Goal: Transaction & Acquisition: Purchase product/service

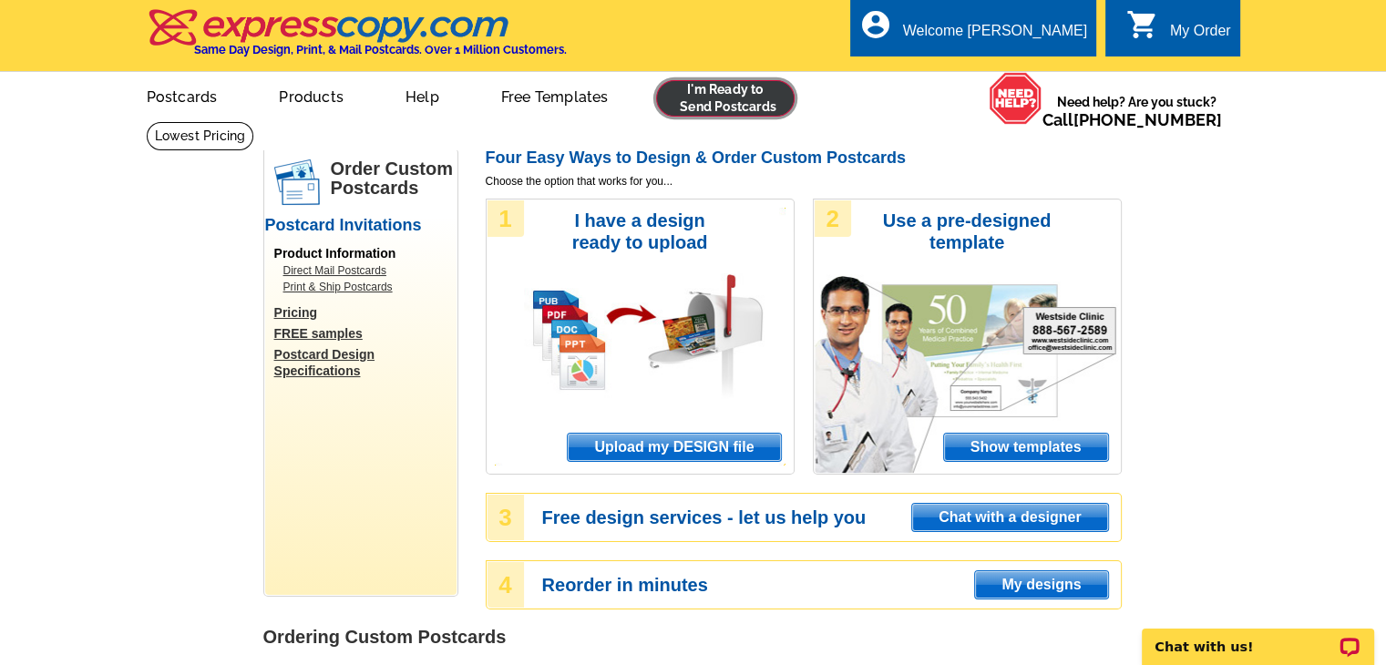
click at [728, 108] on link at bounding box center [725, 98] width 139 height 36
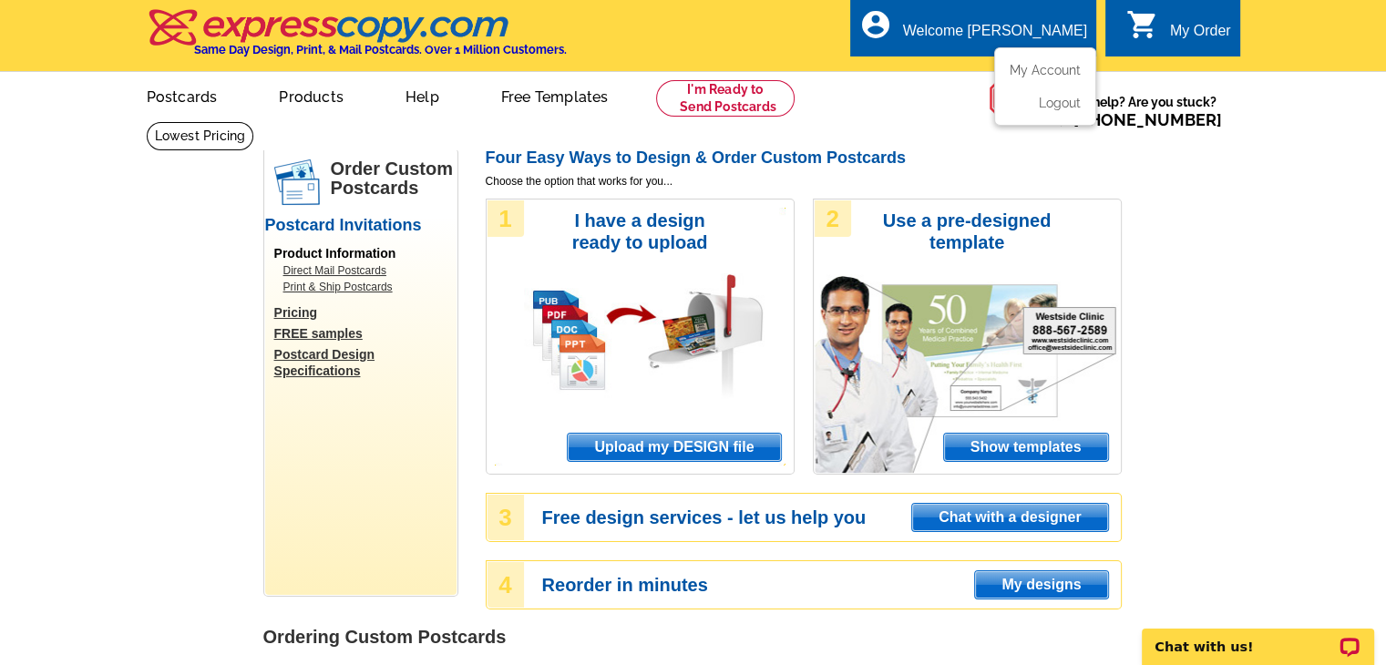
click at [1022, 63] on ul "My Account Logout" at bounding box center [1045, 86] width 102 height 78
click at [1035, 76] on link "My Account" at bounding box center [1042, 70] width 78 height 16
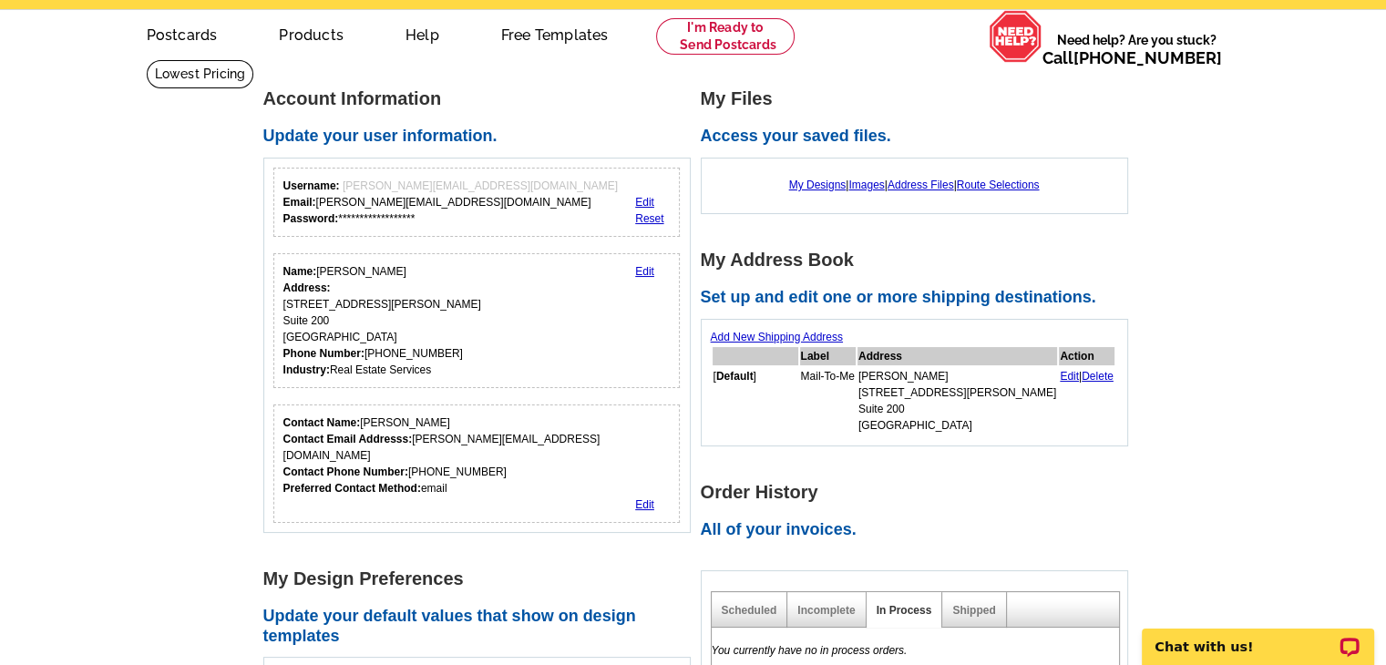
scroll to position [182, 0]
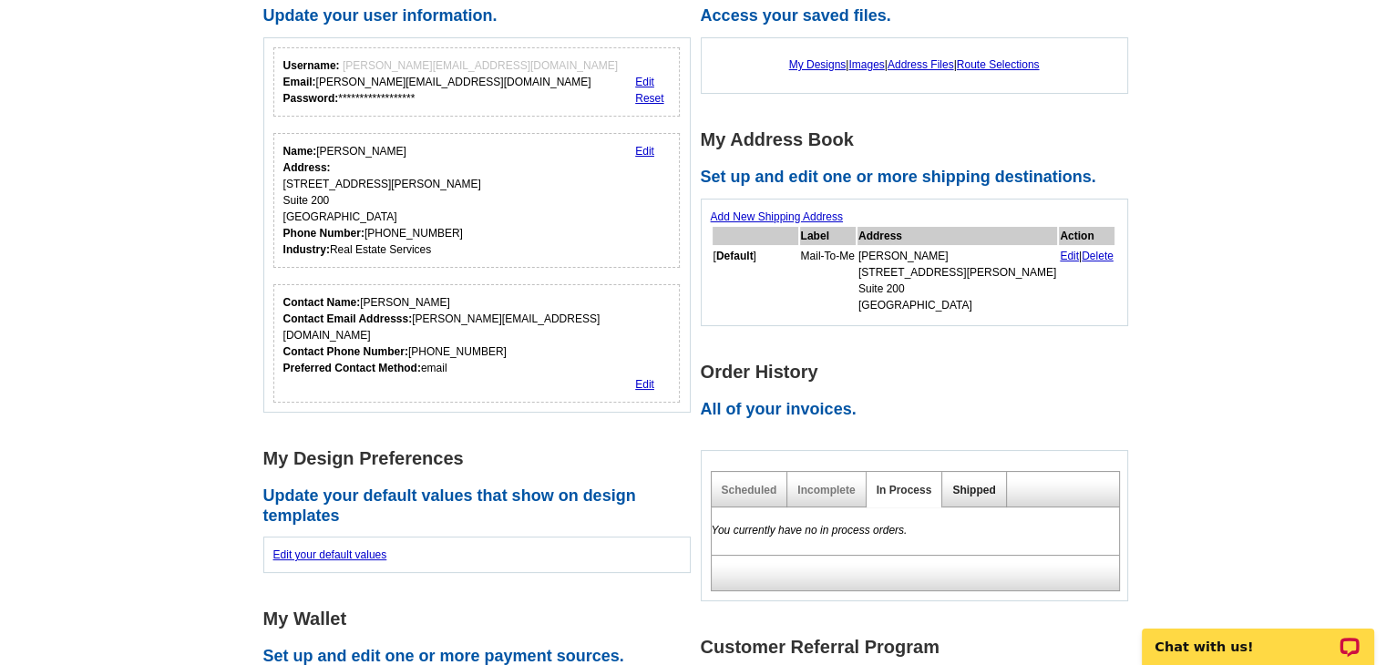
click at [956, 489] on link "Shipped" at bounding box center [974, 490] width 43 height 13
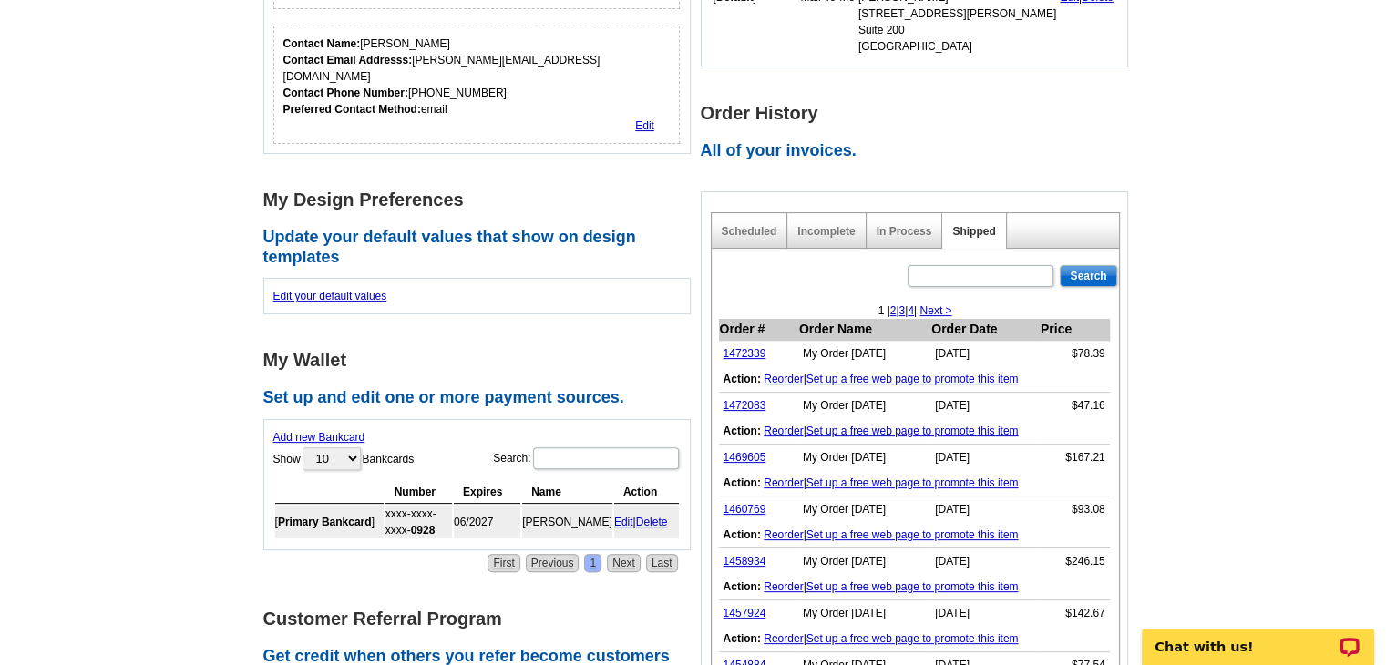
scroll to position [456, 0]
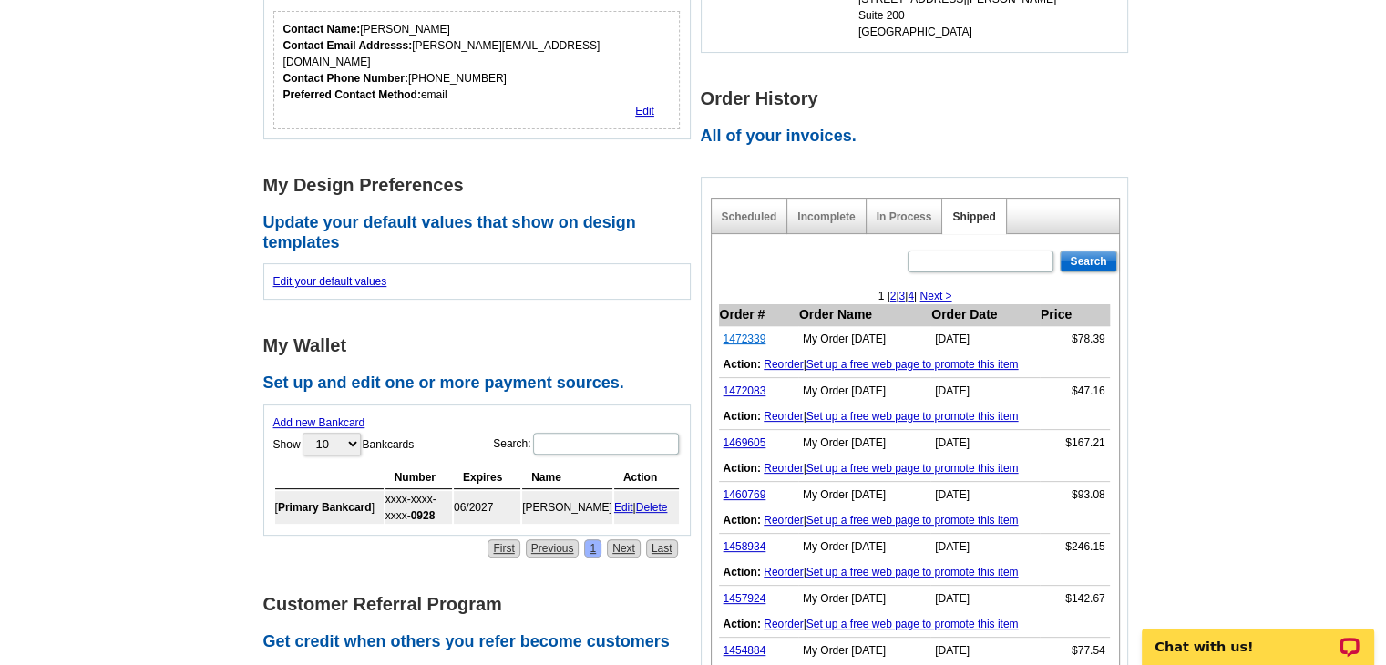
click at [747, 336] on link "1472339" at bounding box center [745, 339] width 43 height 13
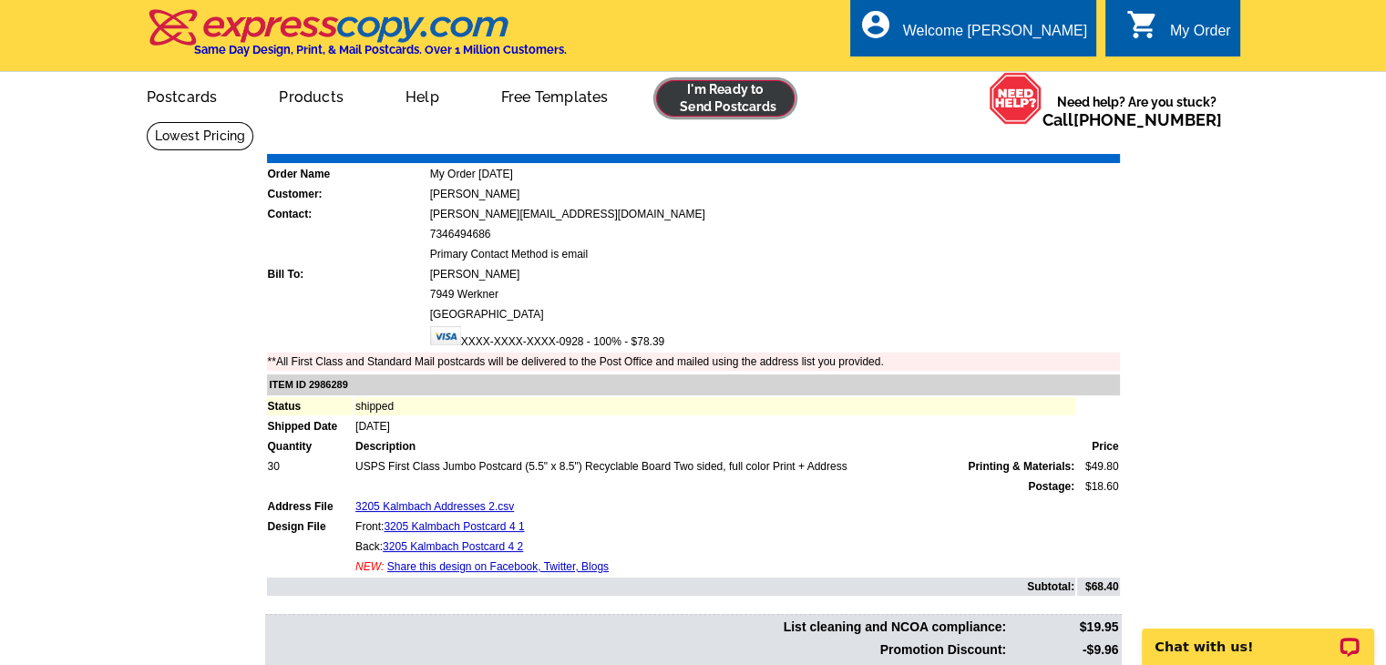
click at [747, 107] on link at bounding box center [725, 98] width 139 height 36
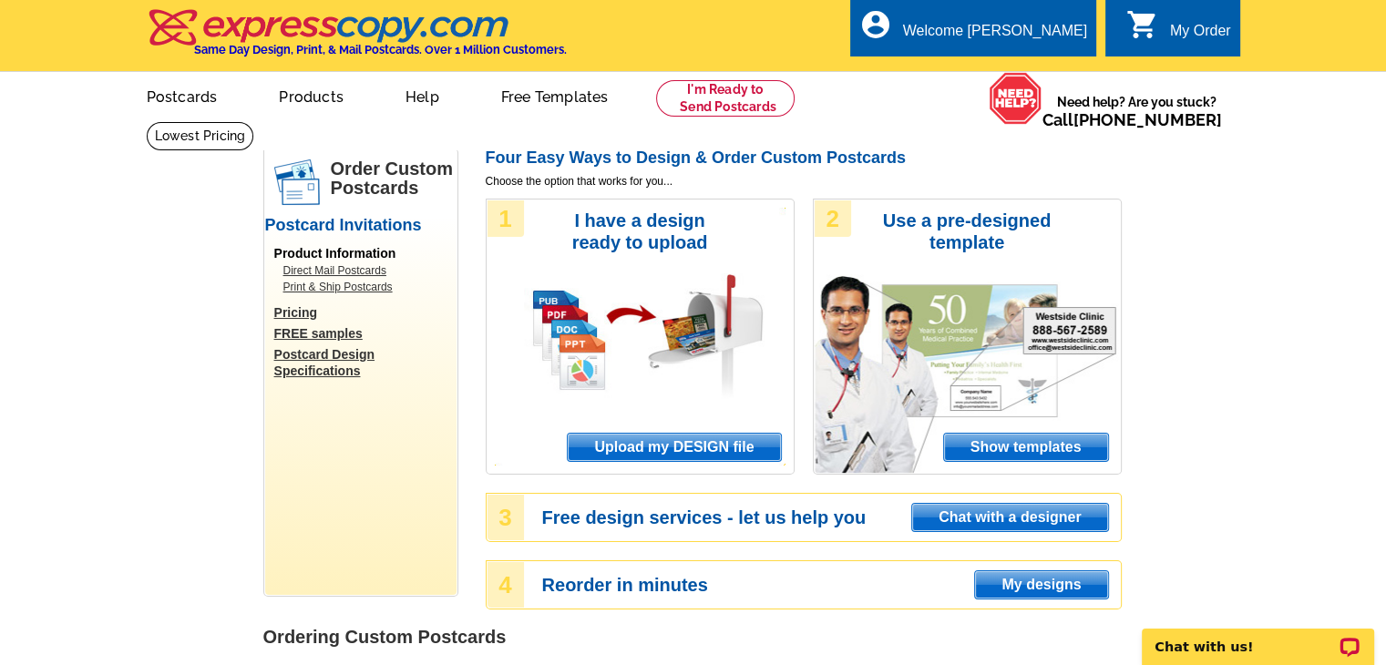
click at [711, 448] on span "Upload my DESIGN file" at bounding box center [674, 447] width 212 height 27
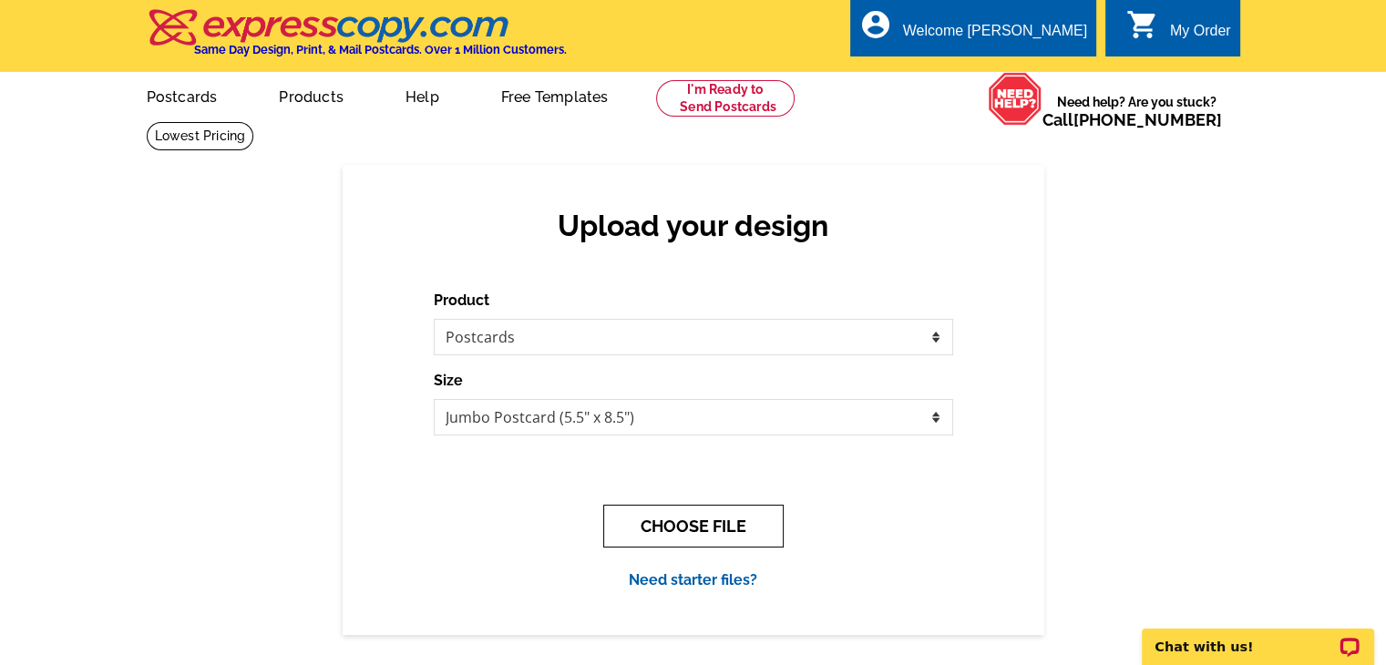
click at [695, 531] on button "CHOOSE FILE" at bounding box center [693, 526] width 180 height 43
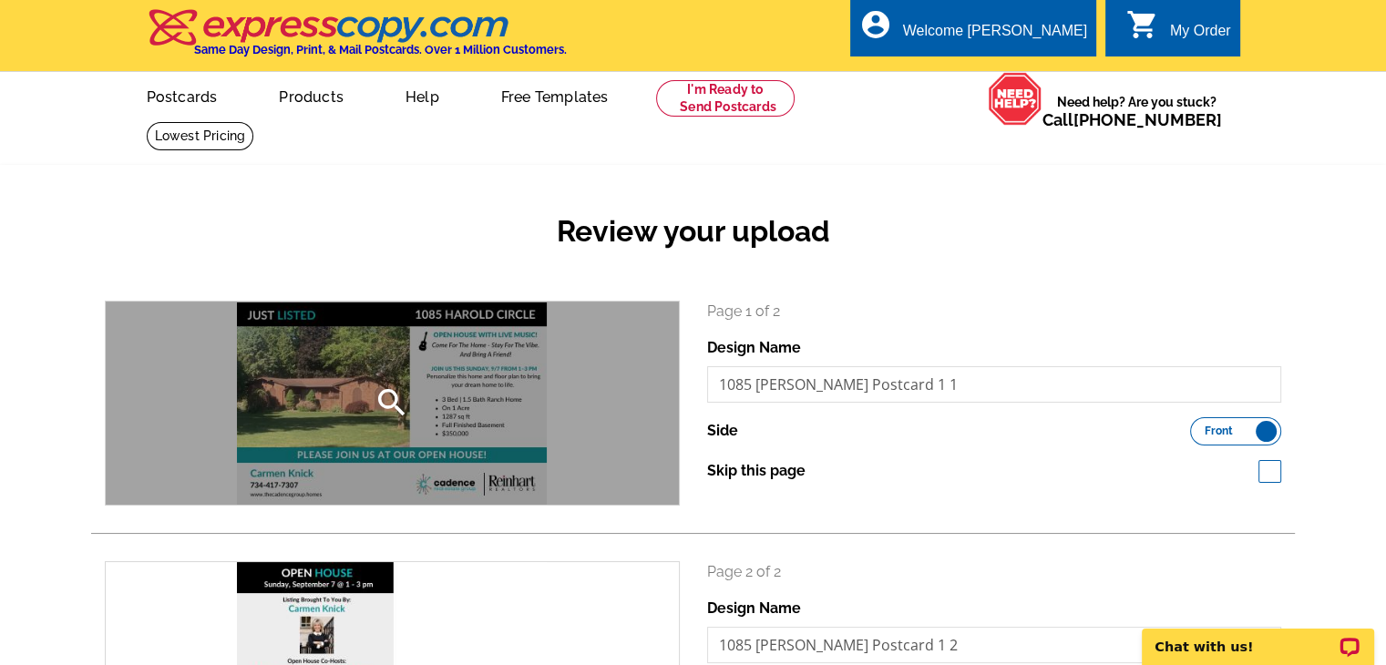
click at [390, 408] on icon "search" at bounding box center [392, 403] width 36 height 36
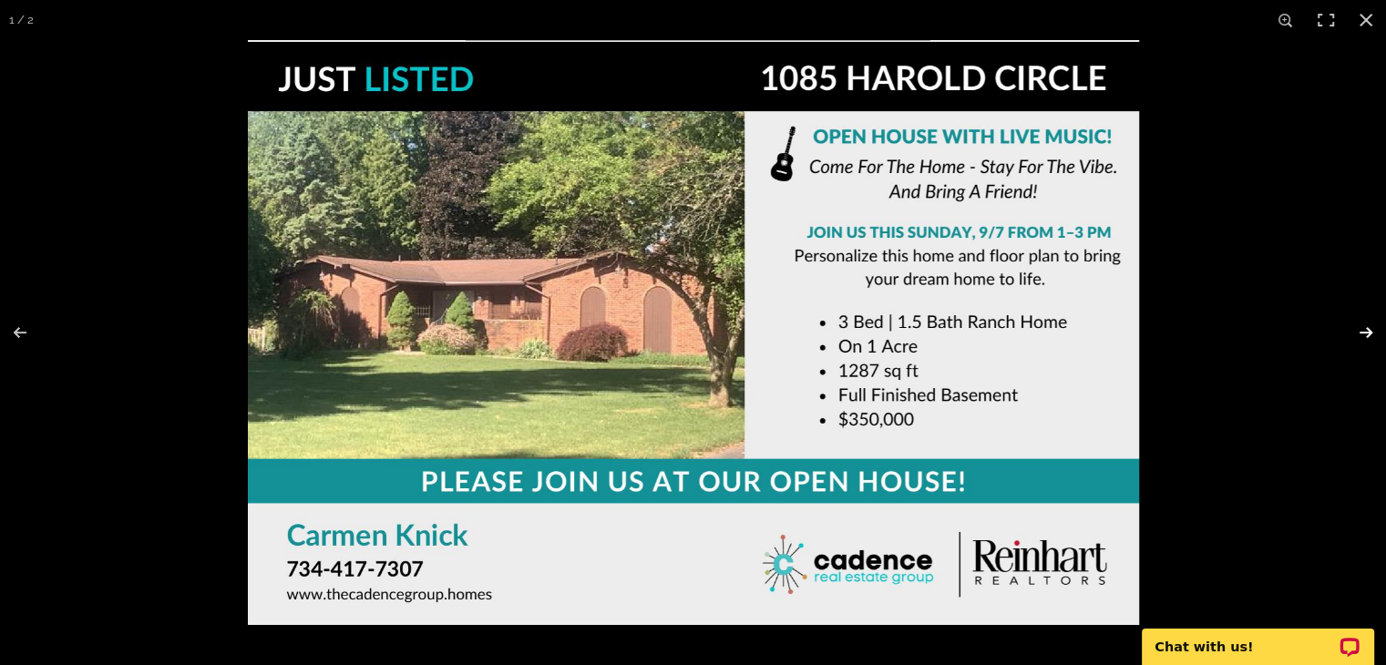
click at [1367, 328] on button at bounding box center [1355, 332] width 64 height 91
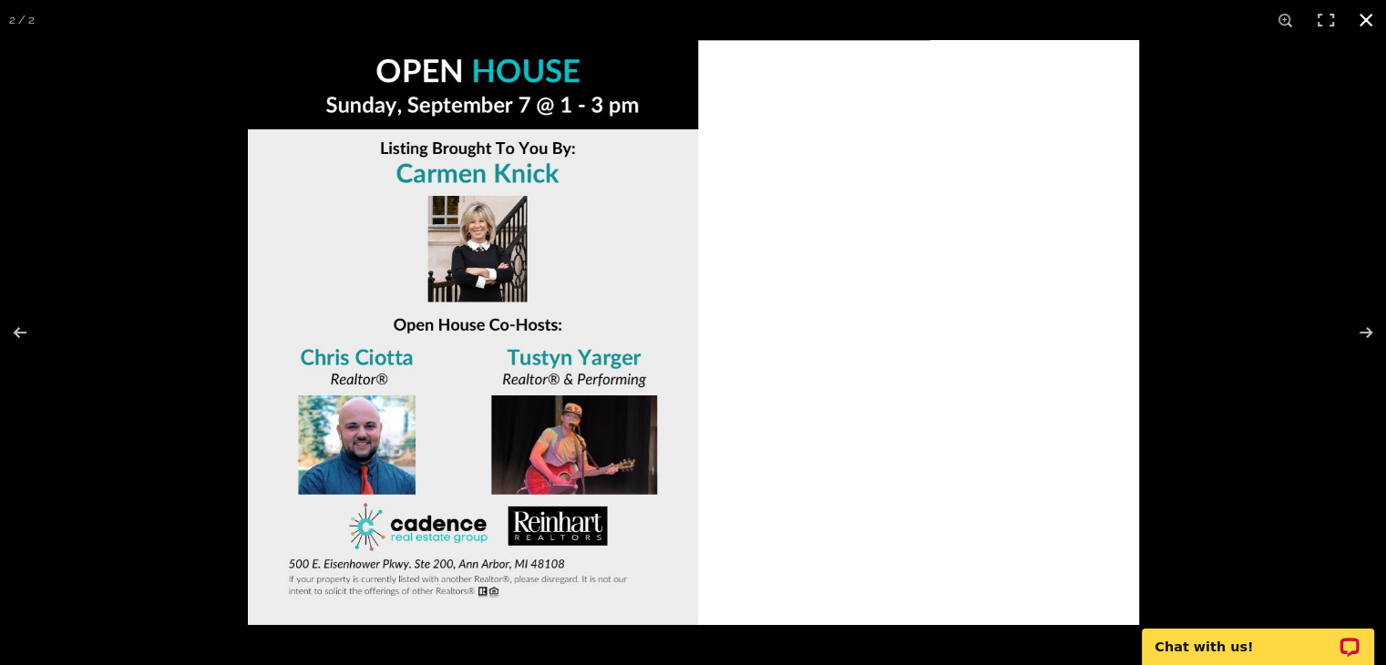
click at [1367, 15] on button at bounding box center [1366, 20] width 40 height 40
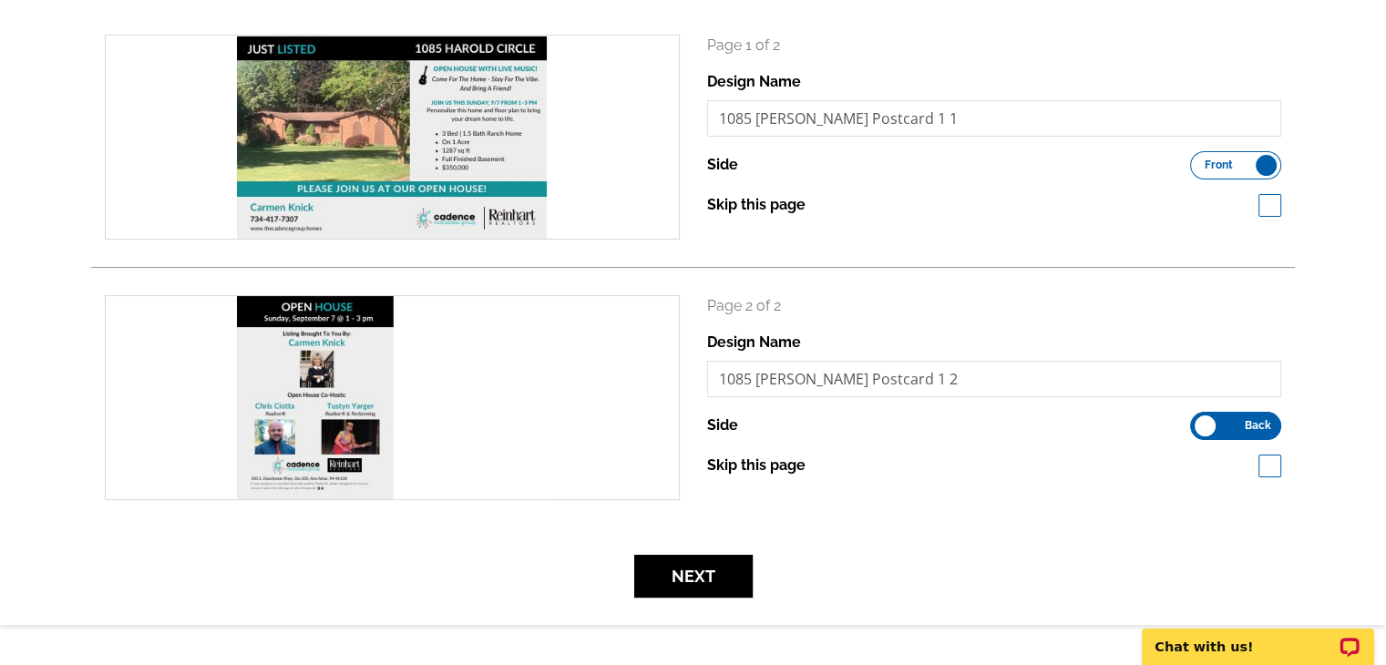
scroll to position [273, 0]
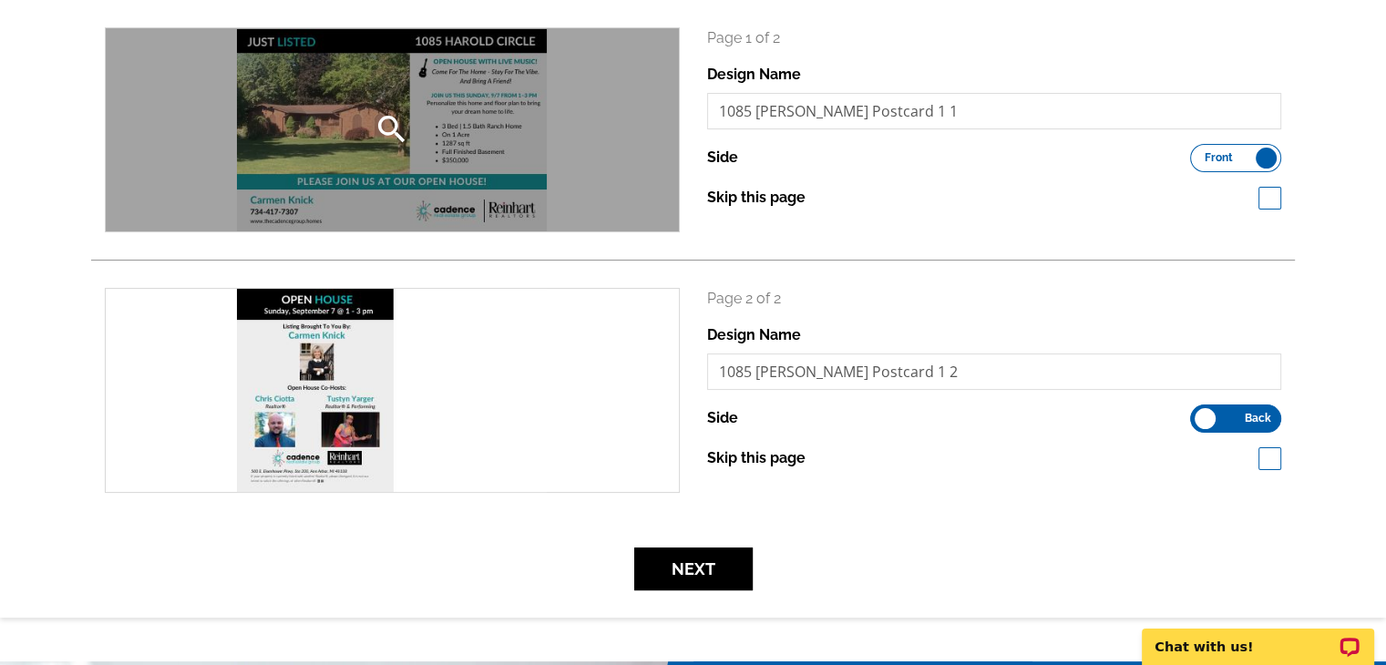
click at [498, 103] on div "search" at bounding box center [392, 129] width 573 height 203
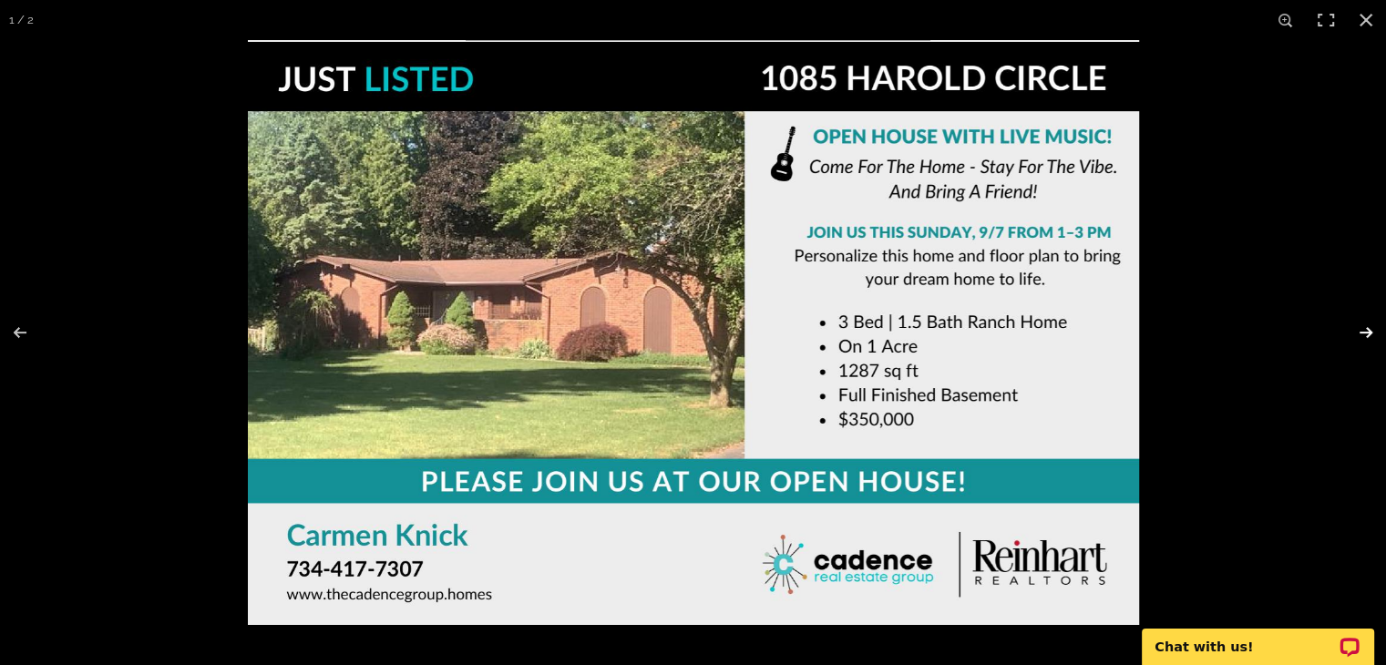
click at [1367, 329] on button at bounding box center [1355, 332] width 64 height 91
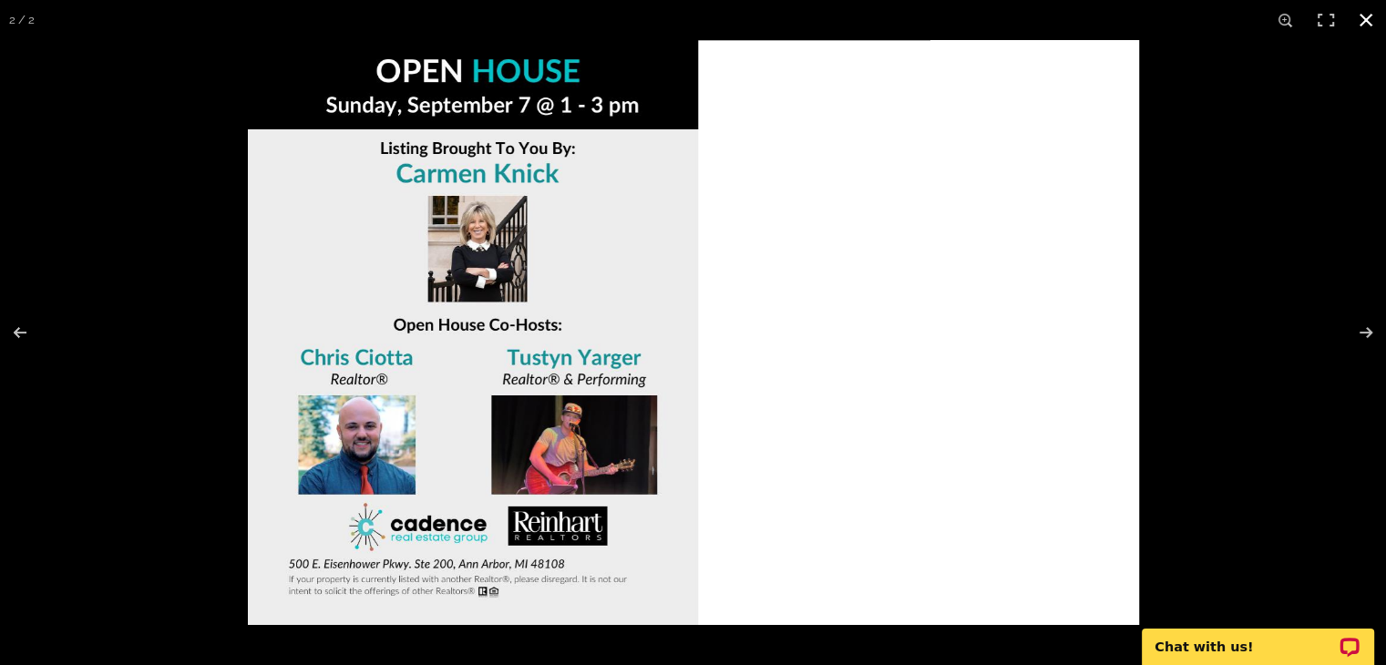
click at [1365, 12] on button at bounding box center [1366, 20] width 40 height 40
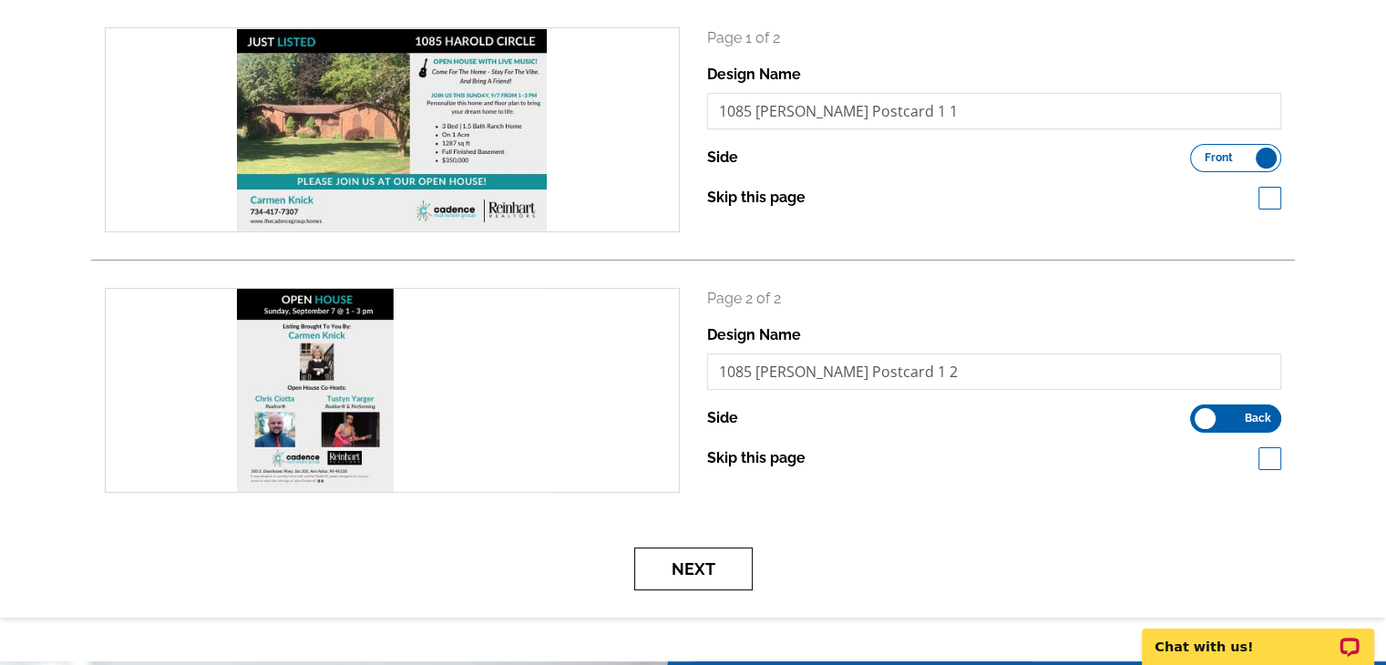
click at [695, 570] on button "Next" at bounding box center [693, 569] width 118 height 43
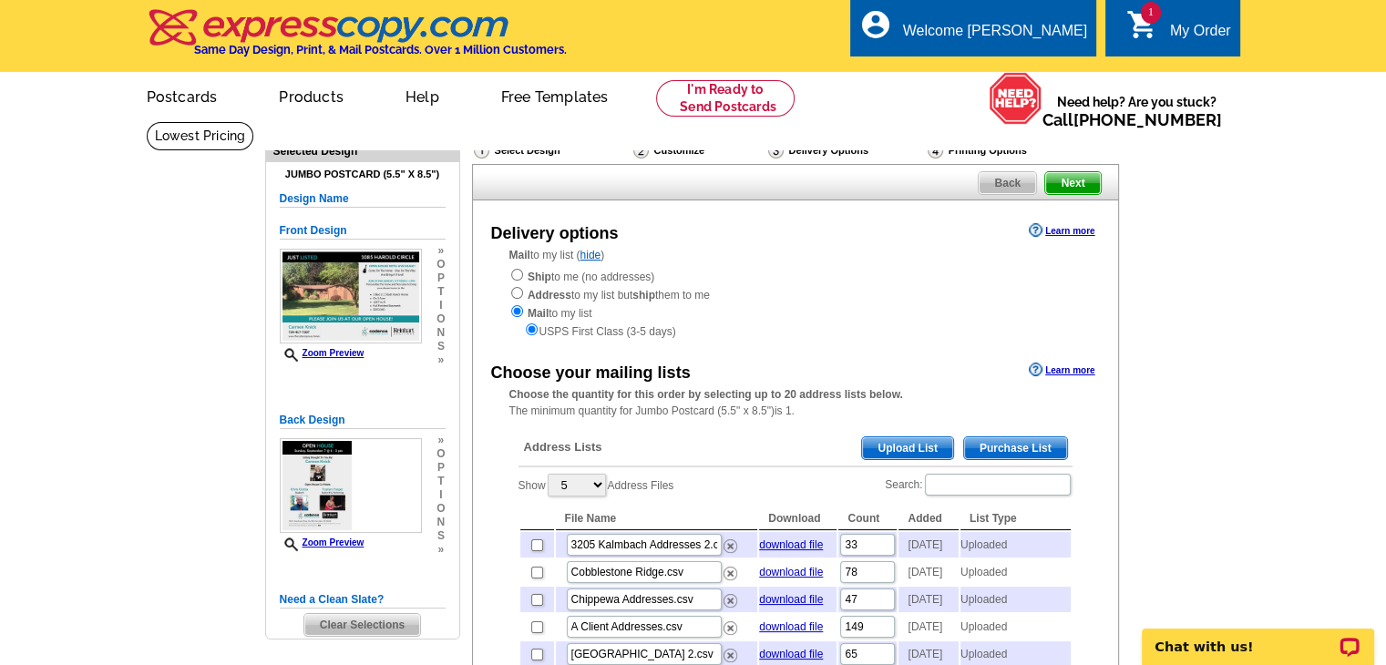
click at [875, 444] on span "Upload List" at bounding box center [907, 449] width 90 height 22
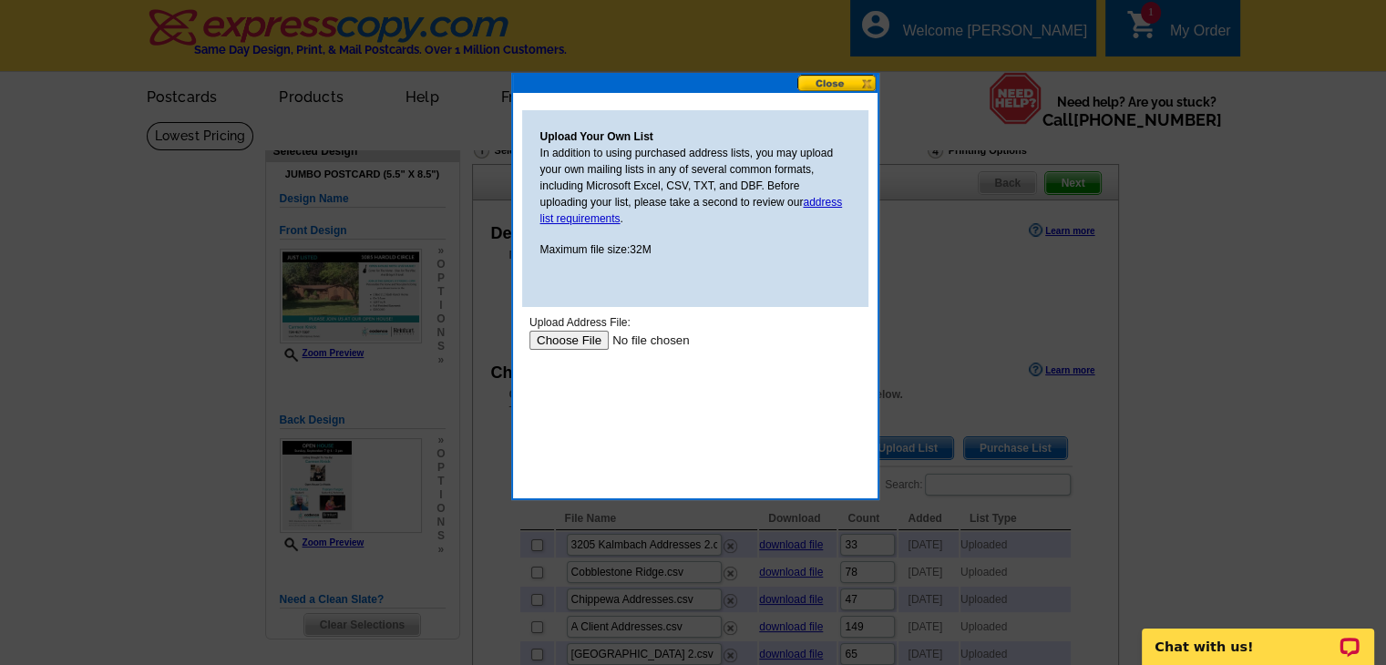
click at [571, 342] on input "file" at bounding box center [644, 340] width 231 height 19
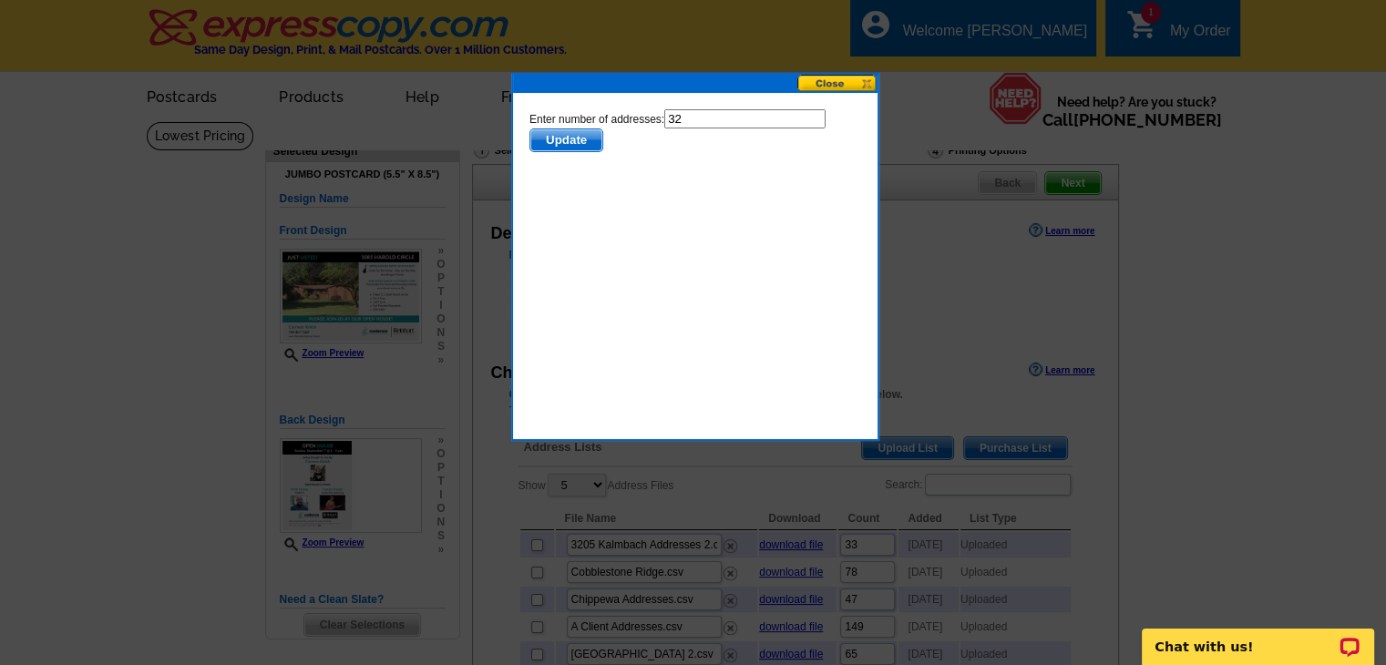
click at [818, 81] on button at bounding box center [838, 83] width 80 height 17
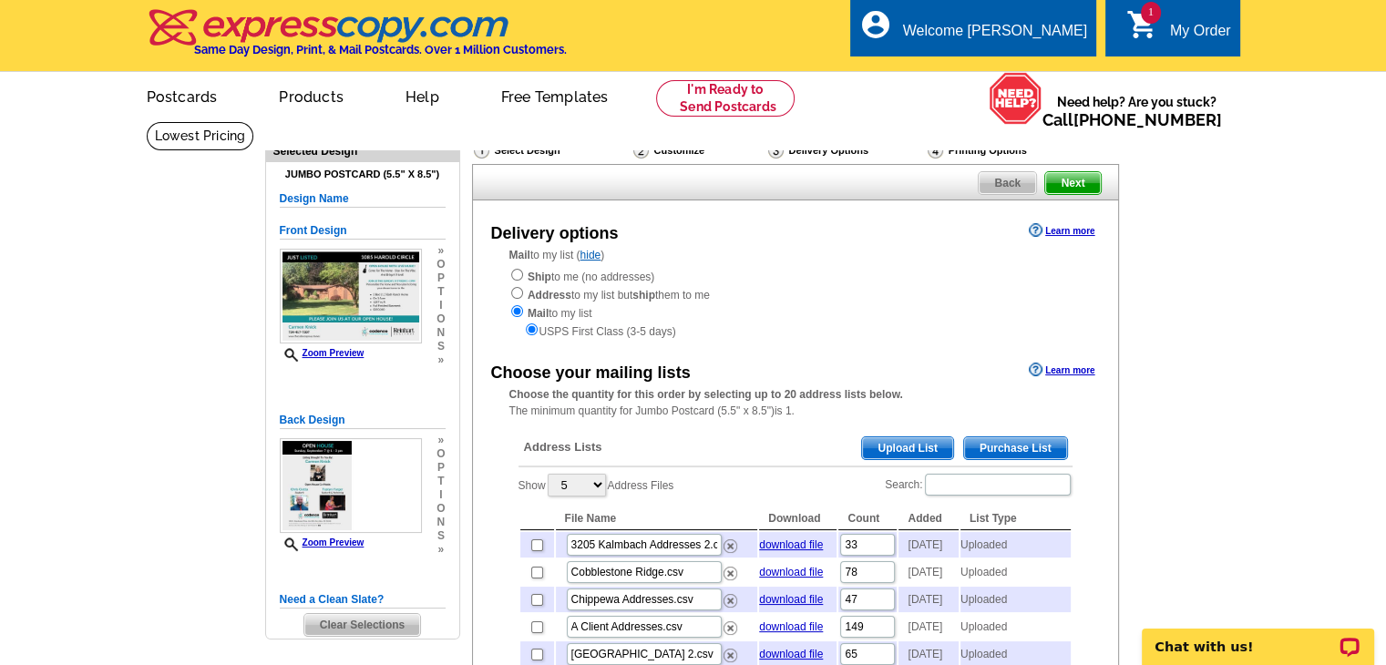
scroll to position [182, 0]
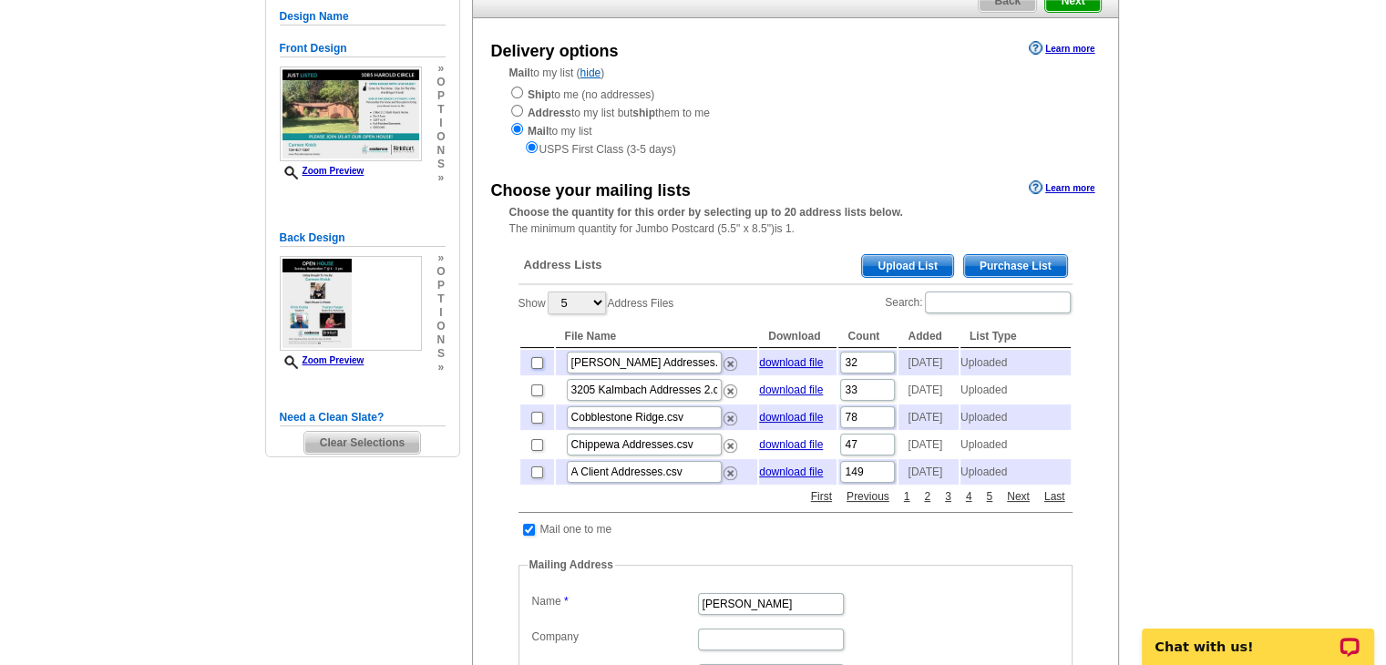
click at [537, 368] on input "checkbox" at bounding box center [537, 363] width 12 height 12
checkbox input "true"
click at [791, 362] on link "download file" at bounding box center [791, 362] width 64 height 13
click at [724, 363] on img at bounding box center [731, 364] width 14 height 14
click at [941, 264] on span "Upload List" at bounding box center [907, 266] width 90 height 22
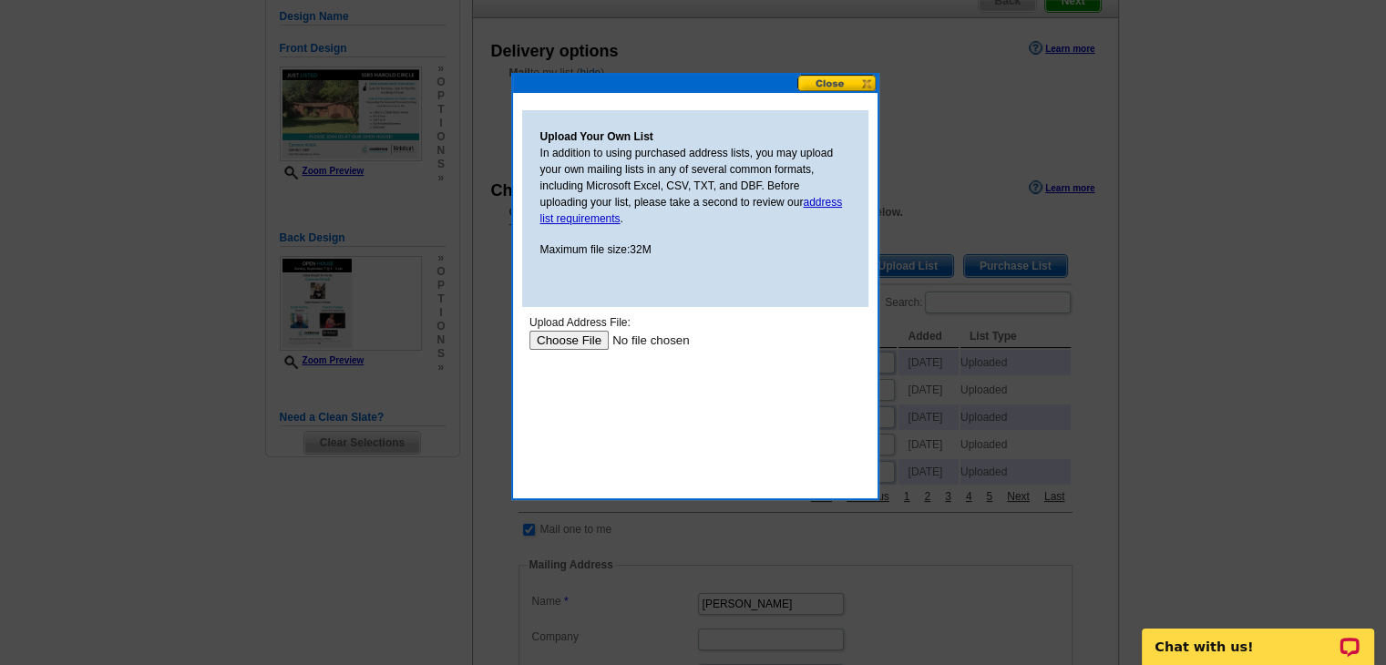
click at [575, 344] on input "file" at bounding box center [644, 340] width 231 height 19
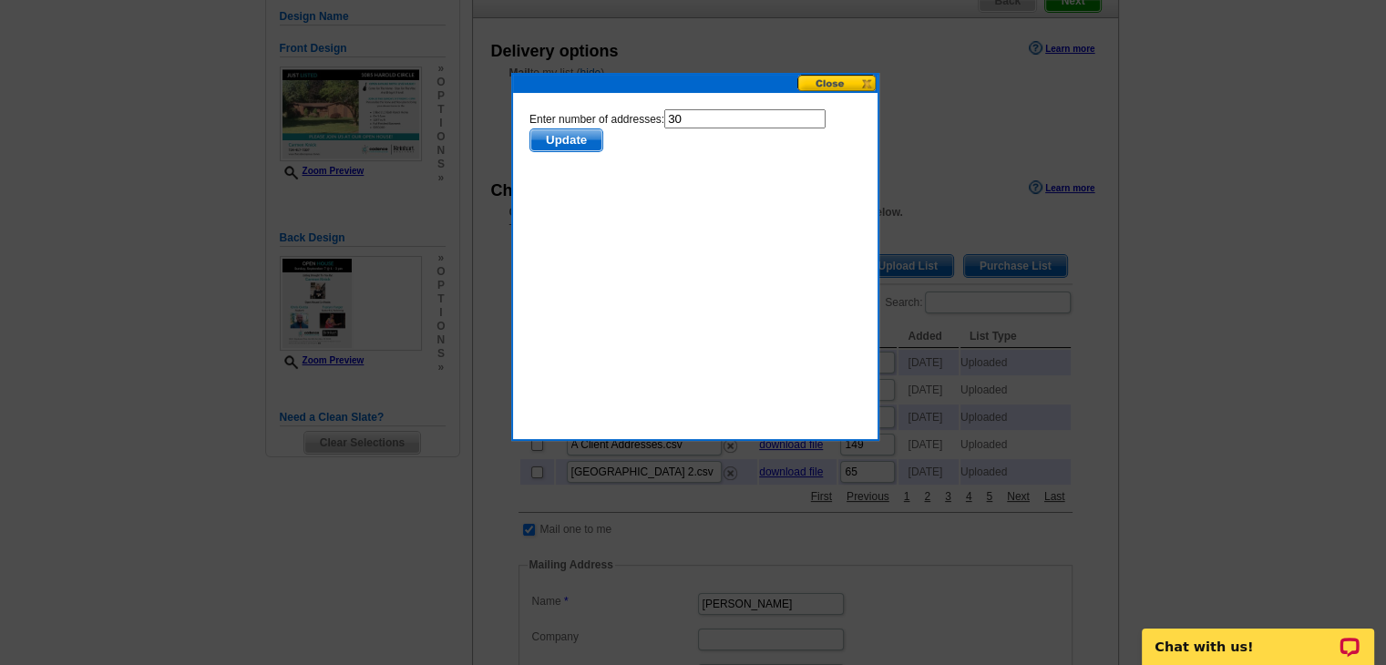
click at [824, 87] on button at bounding box center [838, 83] width 80 height 17
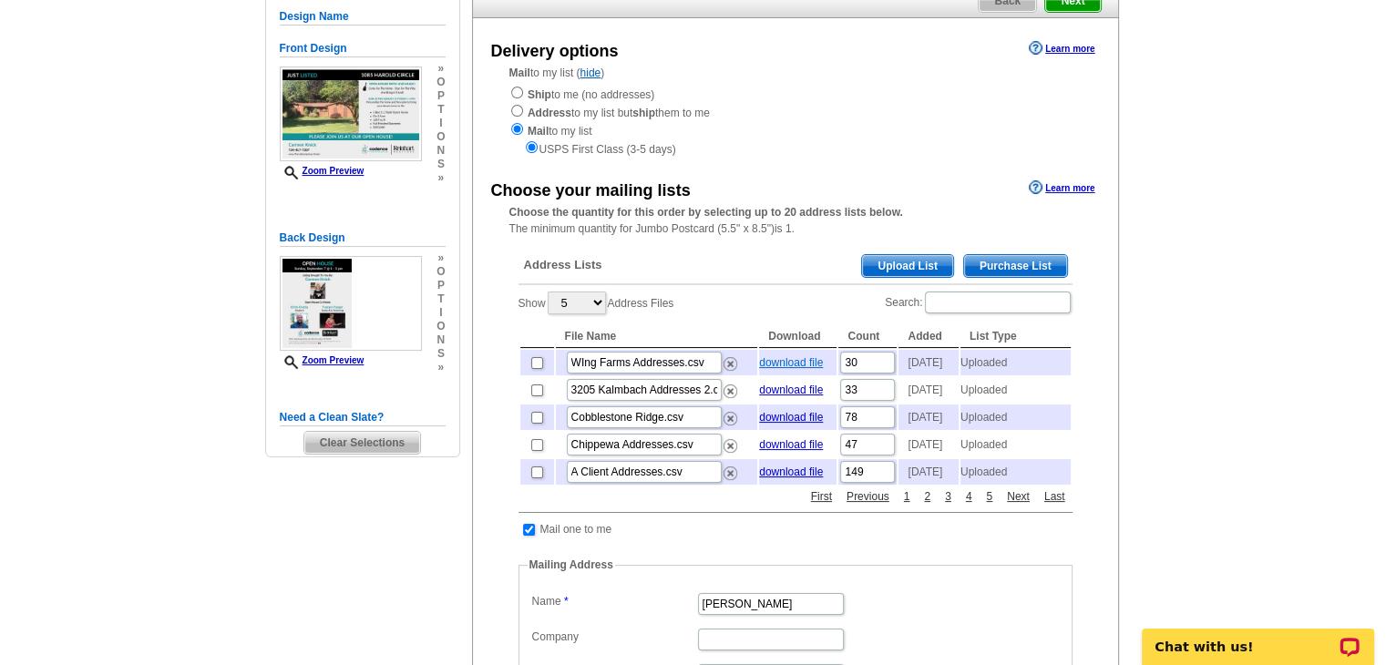
click at [795, 365] on link "download file" at bounding box center [791, 362] width 64 height 13
click at [538, 369] on input "checkbox" at bounding box center [537, 363] width 12 height 12
checkbox input "true"
click at [811, 274] on div "Address Lists Purchase List Upload List" at bounding box center [796, 268] width 554 height 36
click at [778, 369] on link "download file" at bounding box center [791, 362] width 64 height 13
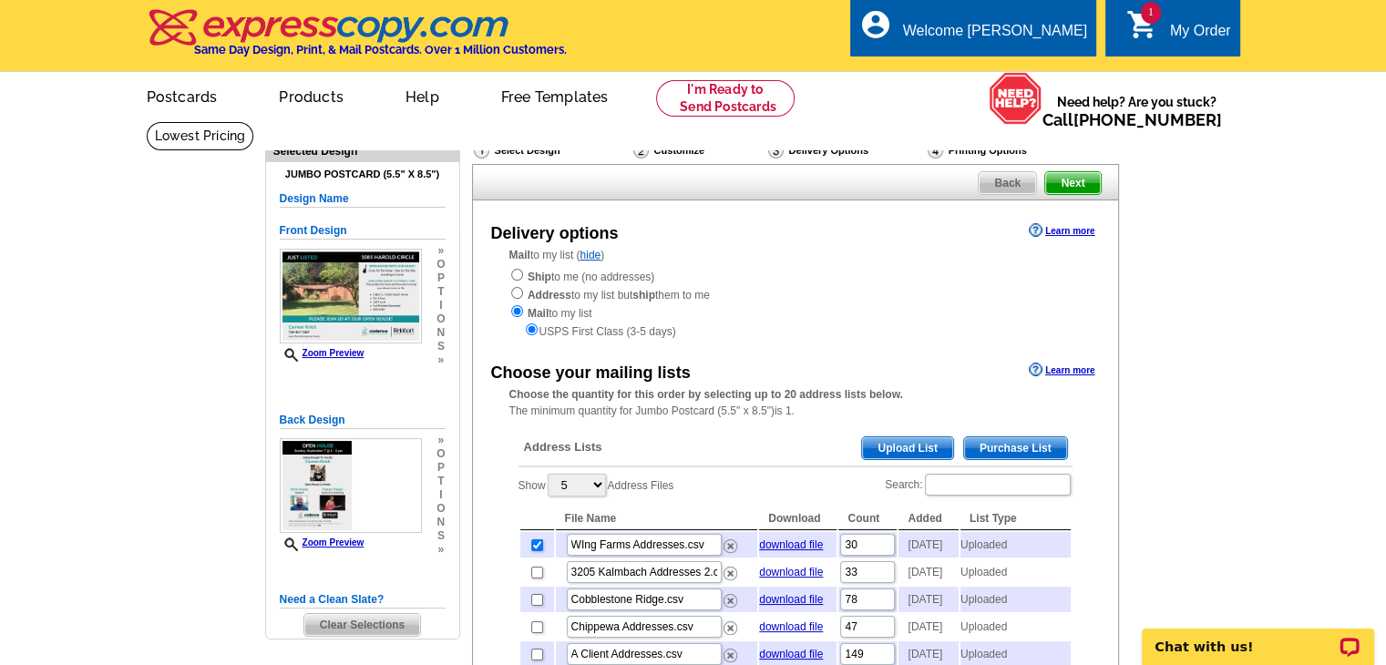
click at [1056, 186] on span "Next" at bounding box center [1072, 183] width 55 height 22
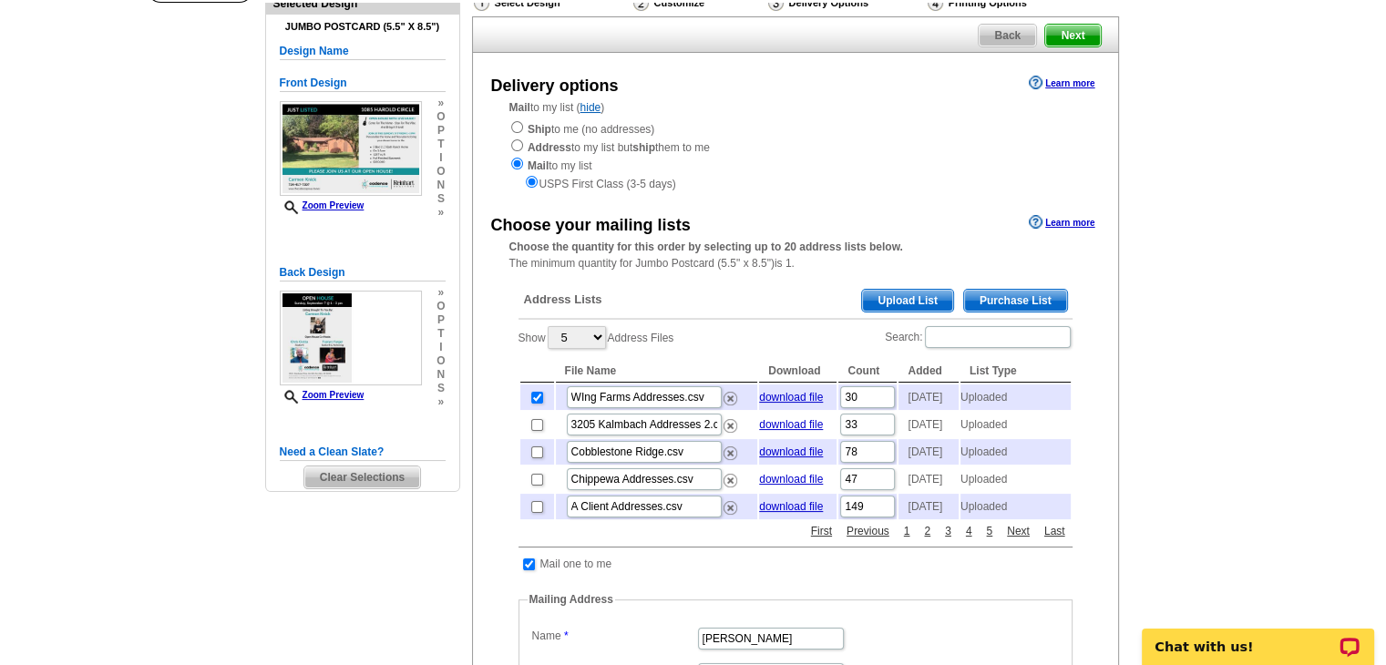
scroll to position [273, 0]
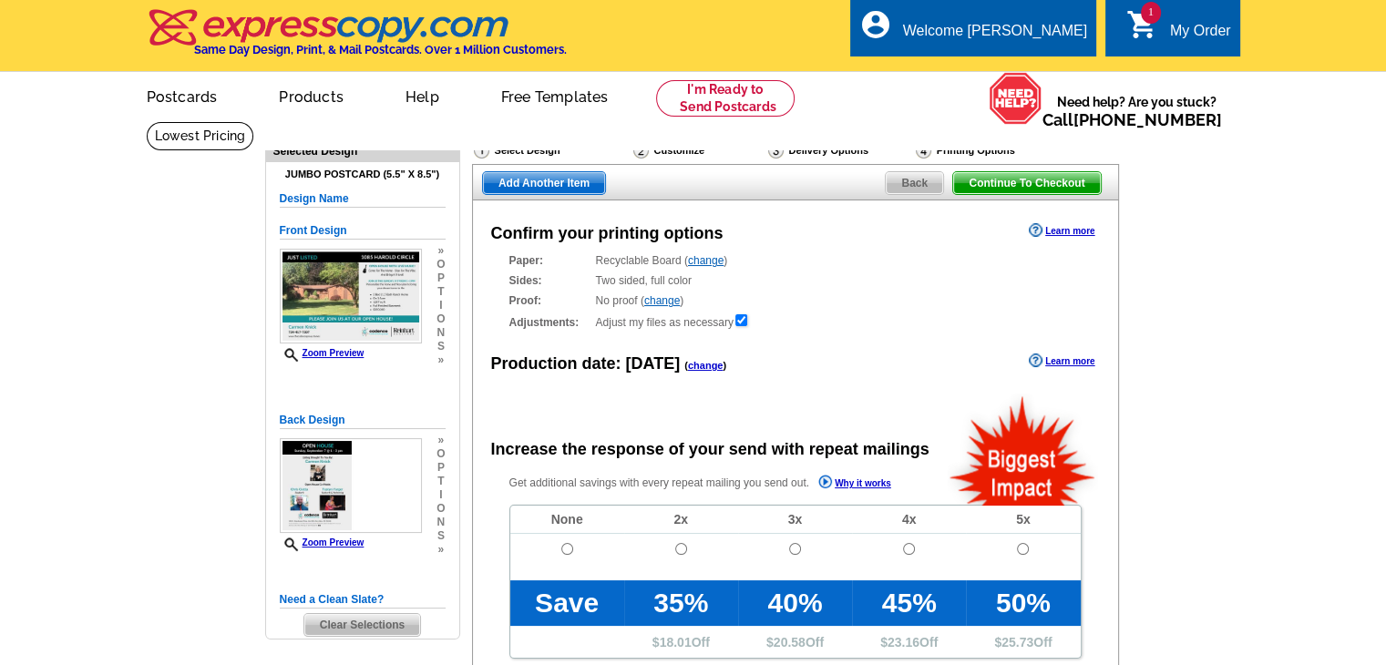
radio input "false"
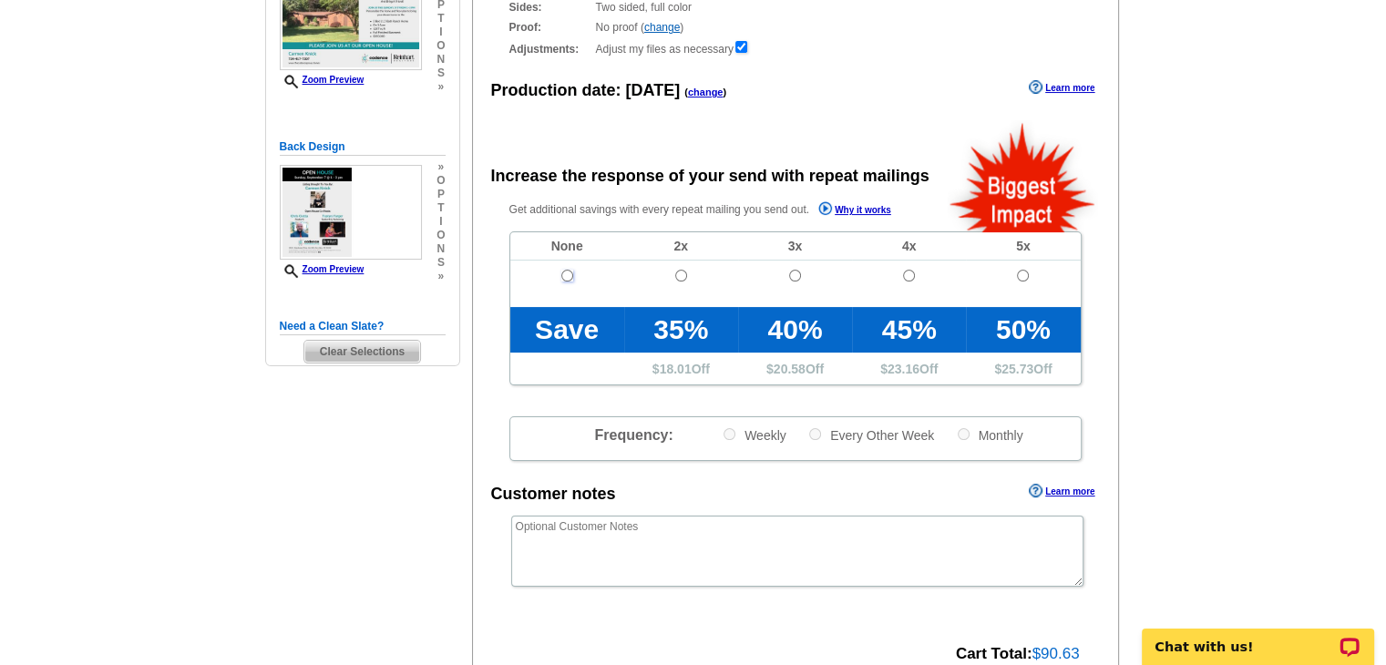
click at [565, 278] on input "radio" at bounding box center [567, 276] width 12 height 12
radio input "true"
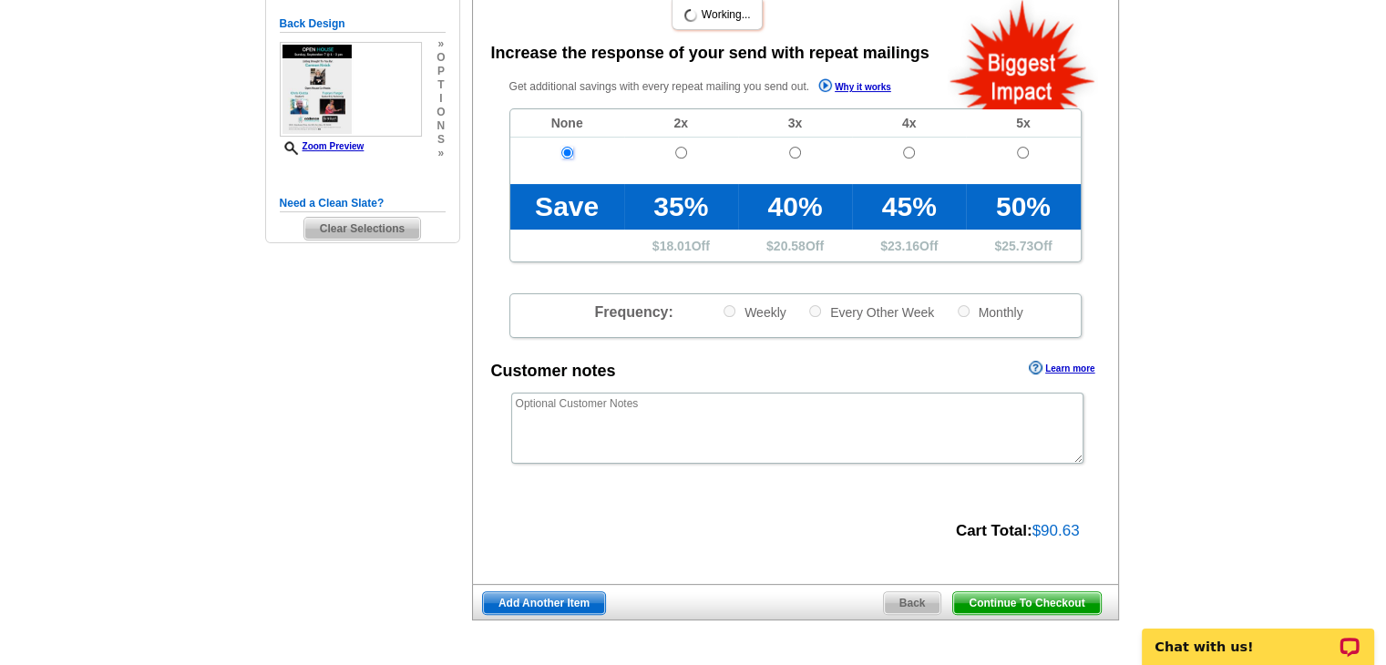
scroll to position [547, 0]
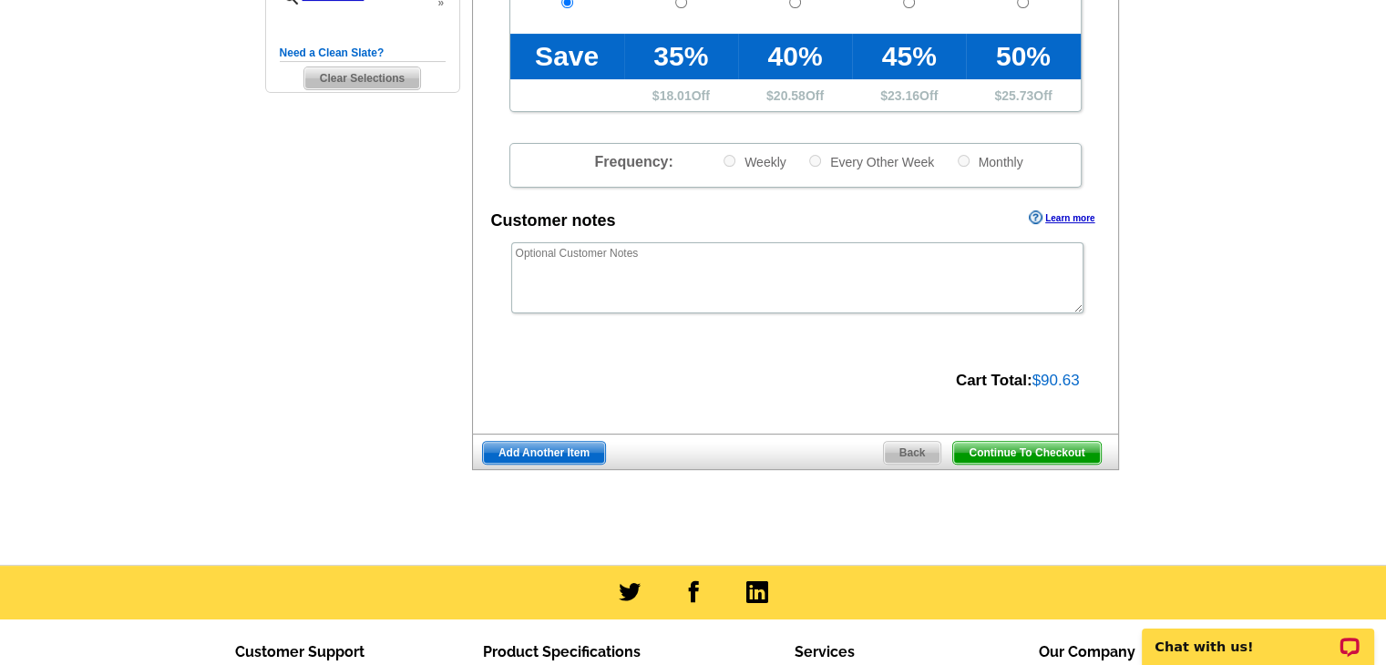
click at [1068, 455] on span "Continue To Checkout" at bounding box center [1026, 453] width 147 height 22
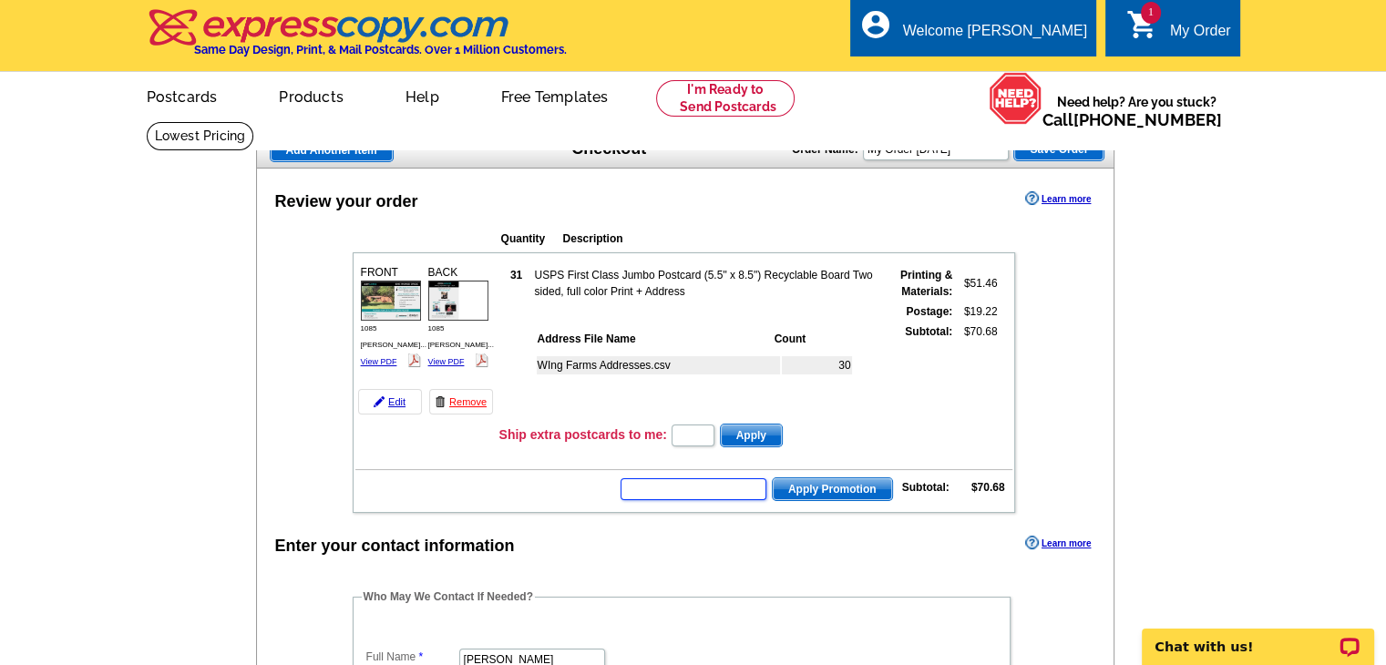
click at [704, 487] on input "text" at bounding box center [694, 490] width 146 height 22
type input "CC2320"
click at [868, 482] on span "Apply Promotion" at bounding box center [832, 490] width 119 height 22
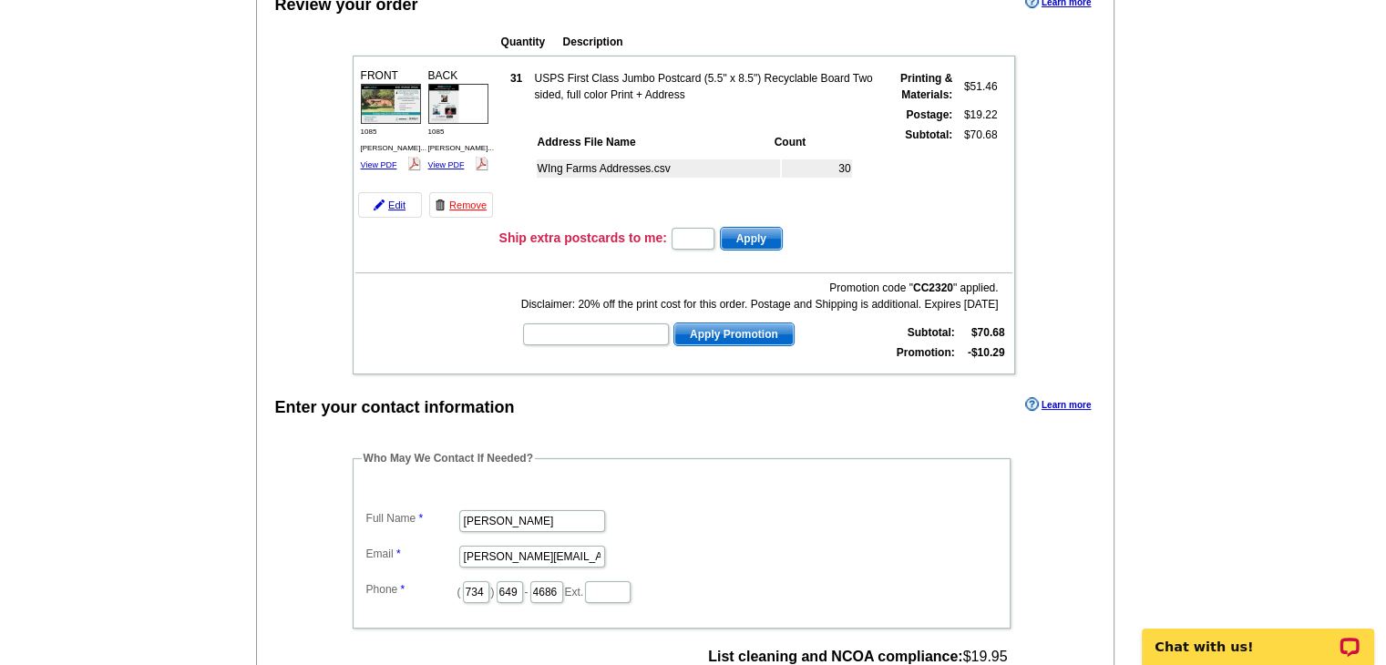
scroll to position [91, 0]
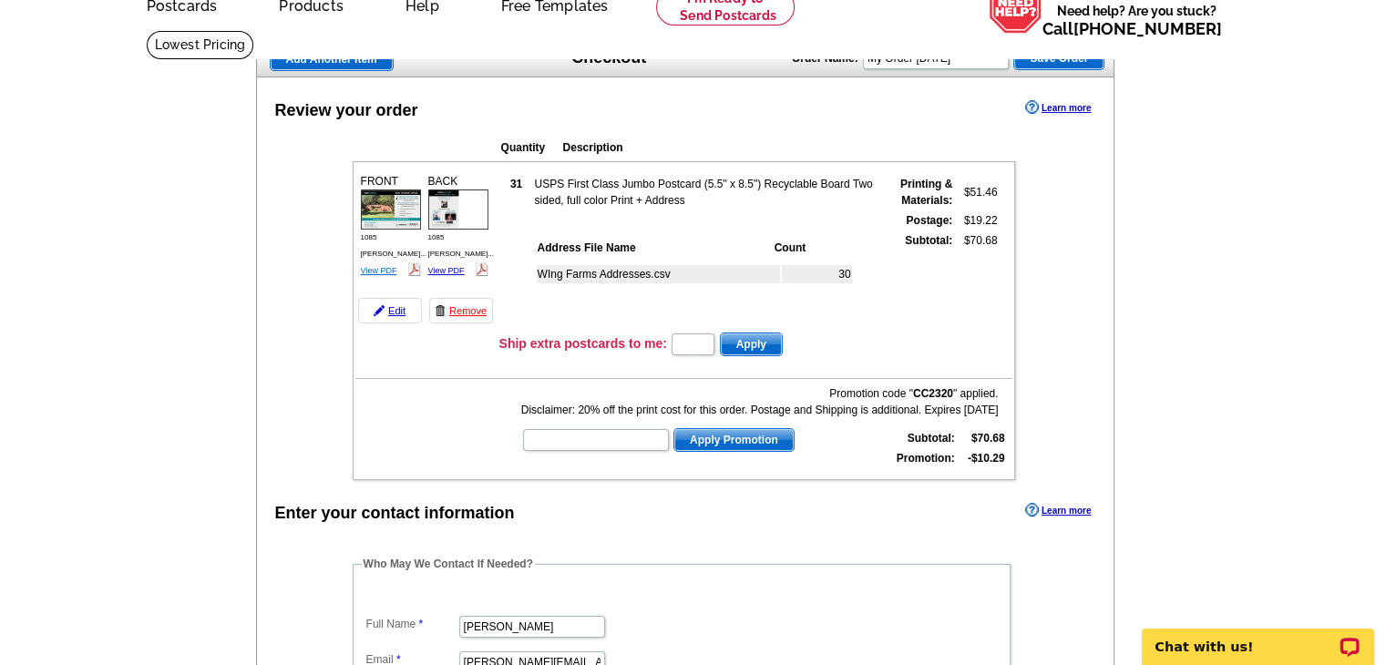
click at [386, 266] on link "View PDF" at bounding box center [379, 270] width 36 height 9
click at [456, 266] on link "View PDF" at bounding box center [446, 270] width 36 height 9
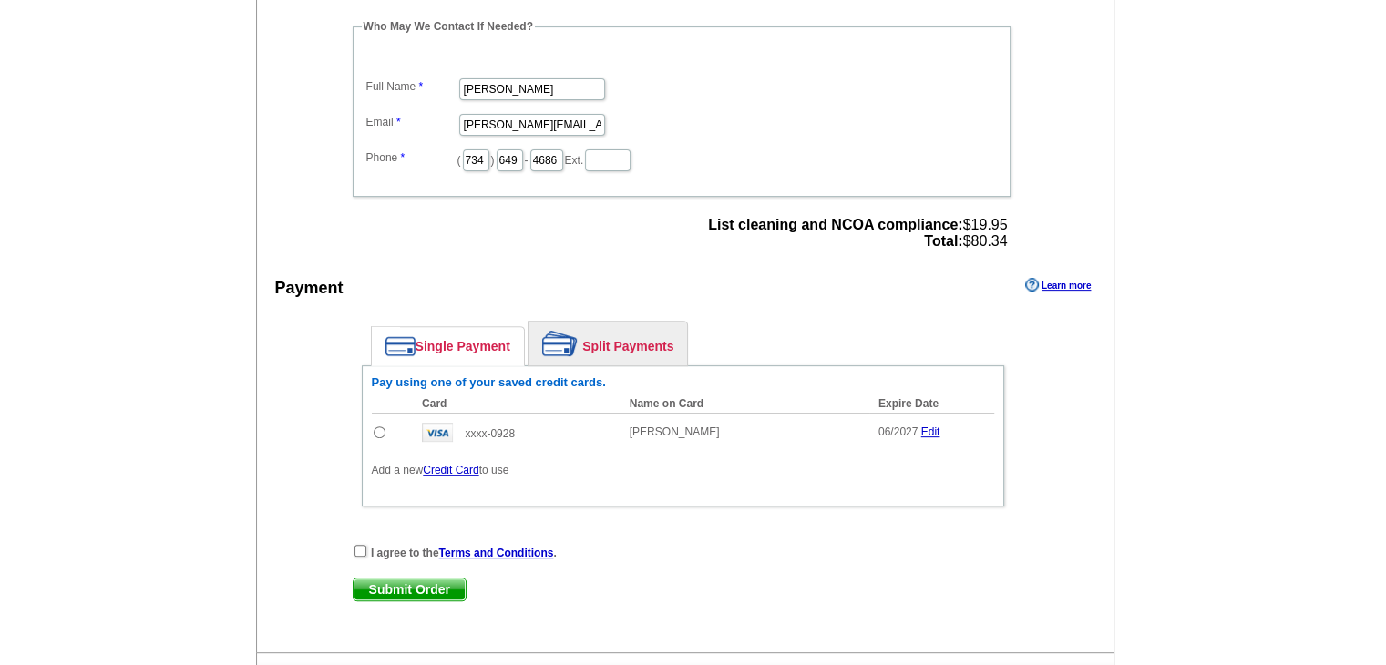
scroll to position [638, 0]
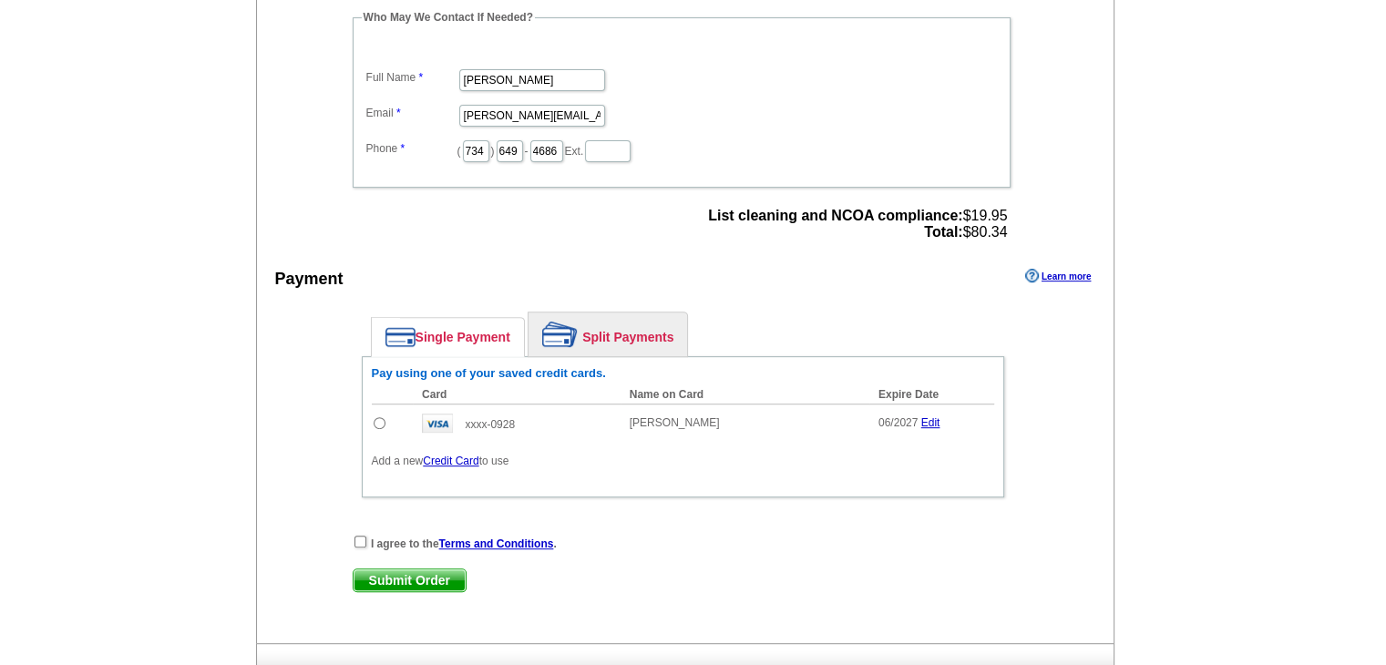
click at [377, 417] on input "radio" at bounding box center [380, 423] width 12 height 12
radio input "true"
click at [361, 537] on input "checkbox" at bounding box center [361, 542] width 12 height 12
checkbox input "true"
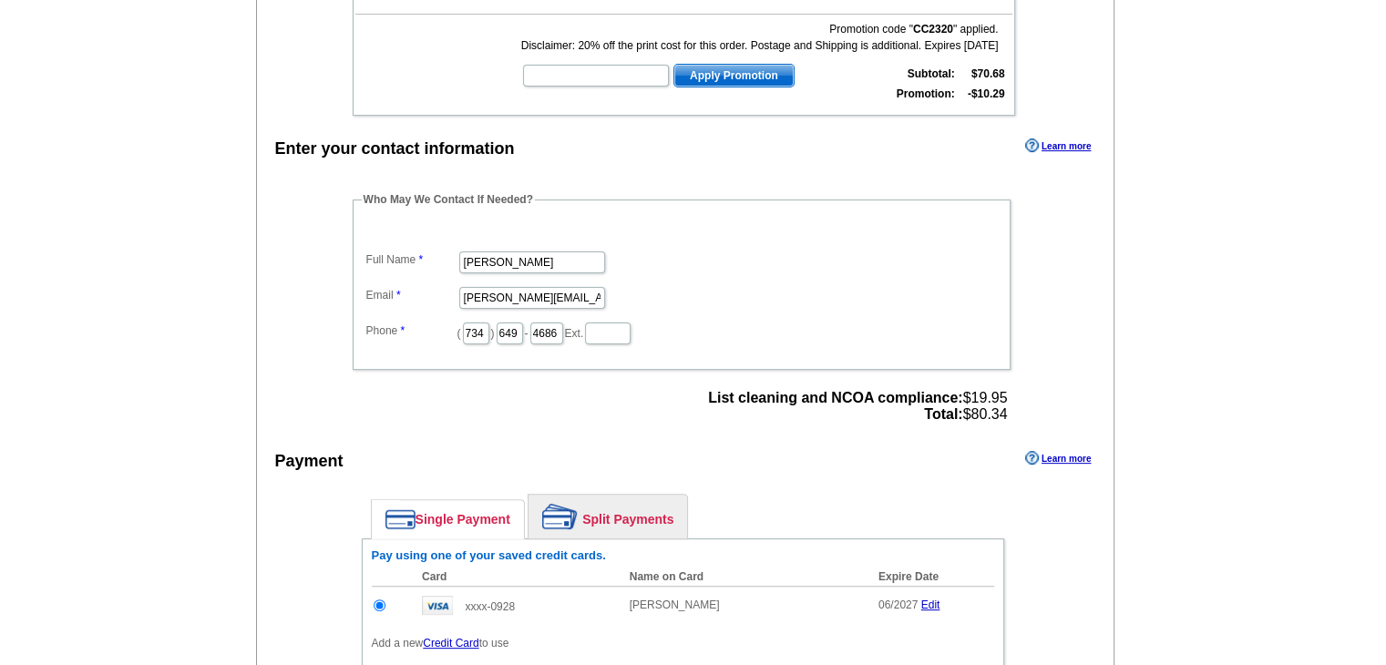
scroll to position [729, 0]
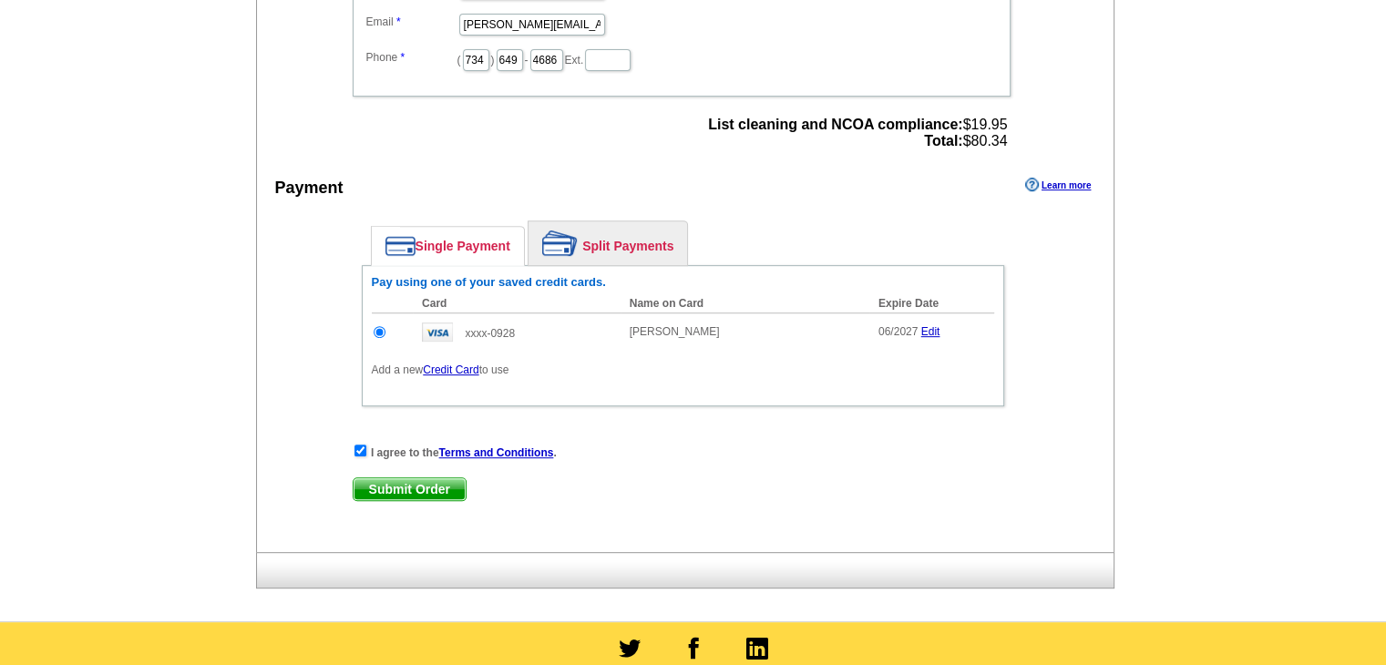
click at [427, 481] on span "Submit Order" at bounding box center [410, 490] width 112 height 22
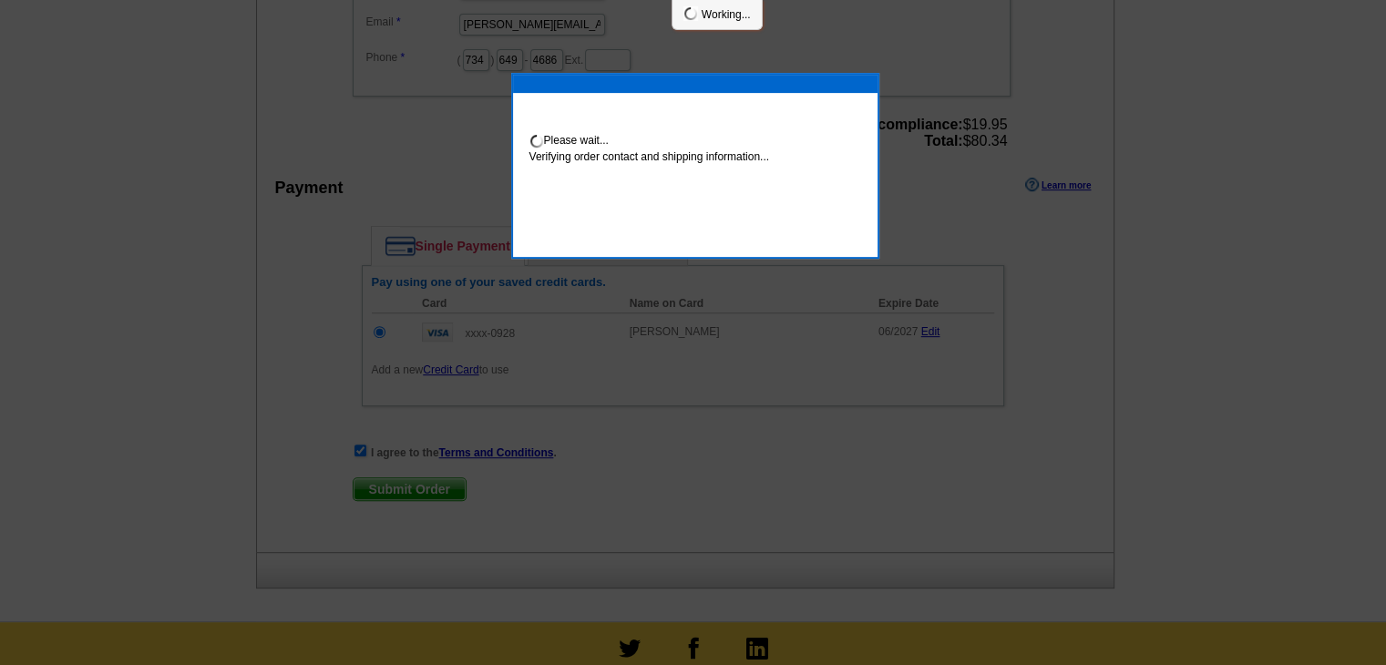
scroll to position [722, 0]
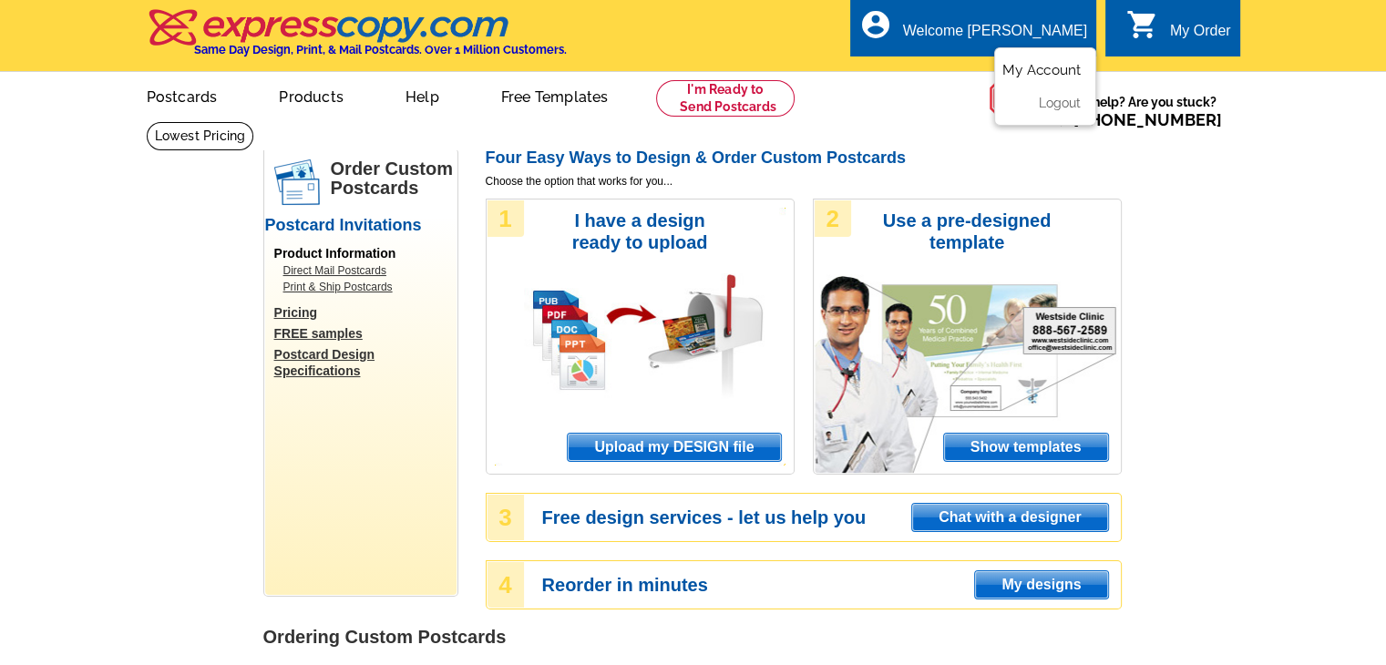
click at [1056, 67] on link "My Account" at bounding box center [1042, 70] width 78 height 16
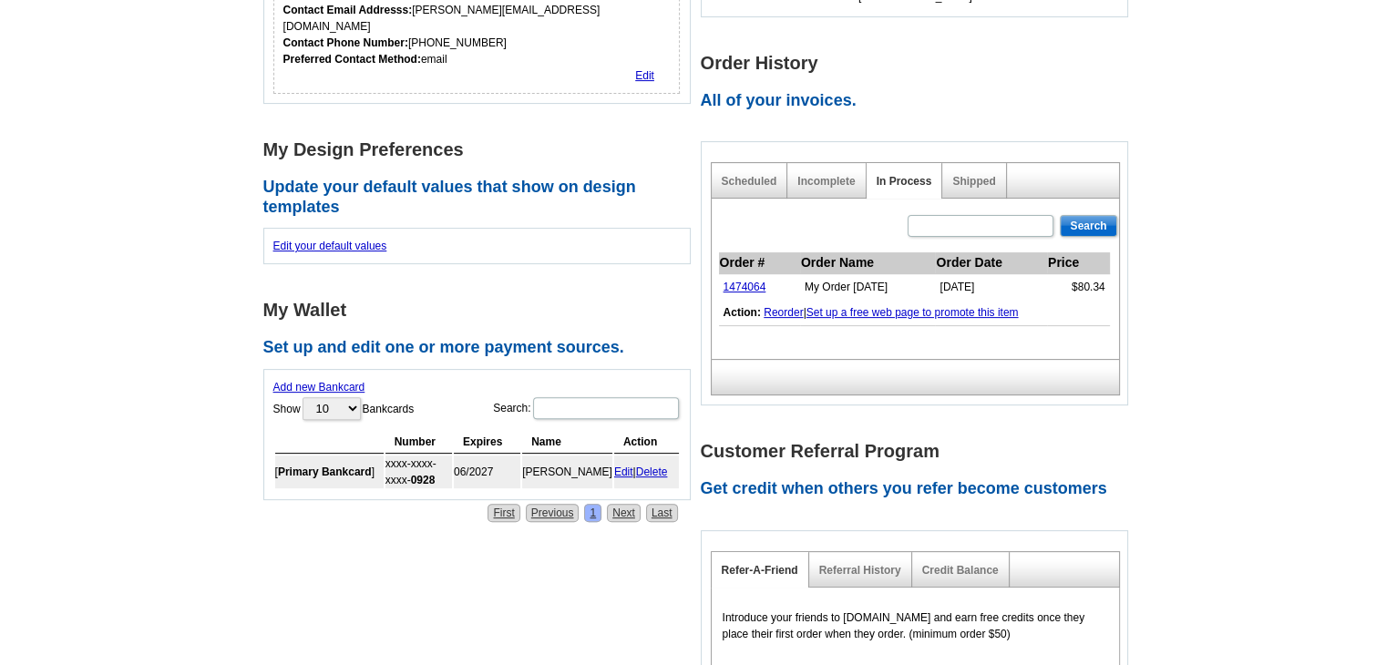
scroll to position [547, 0]
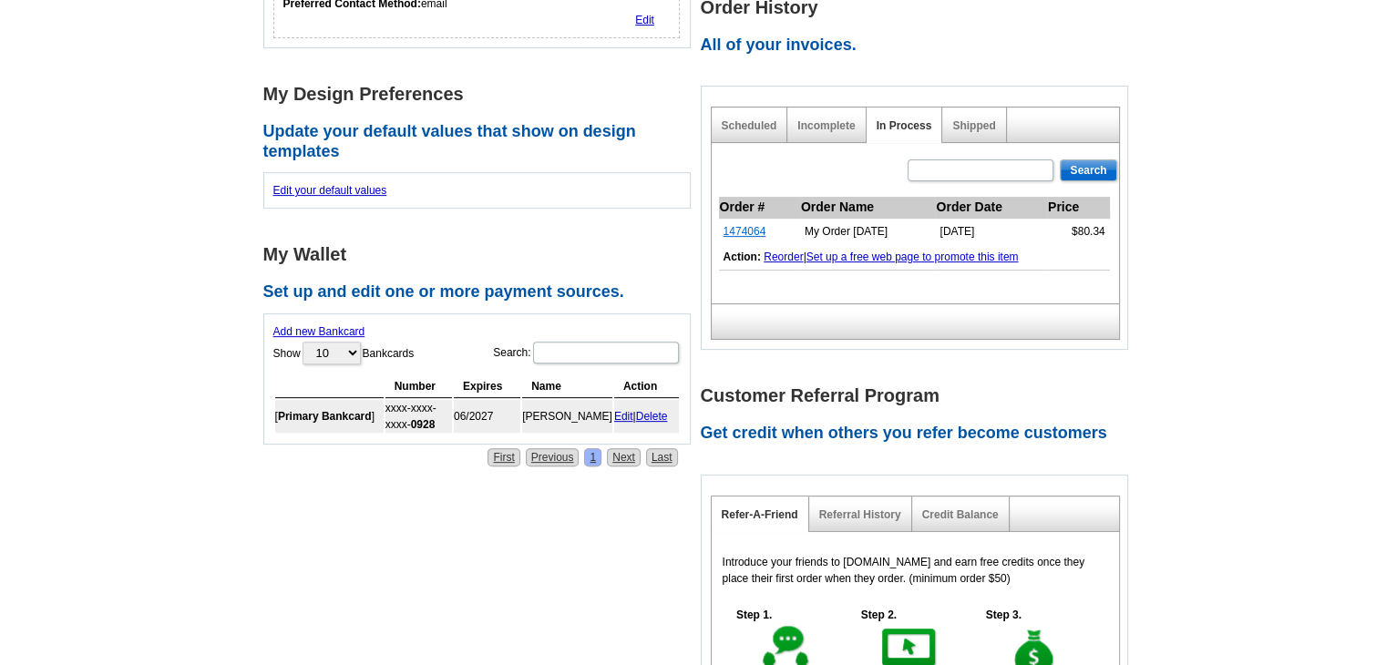
click at [738, 227] on link "1474064" at bounding box center [745, 231] width 43 height 13
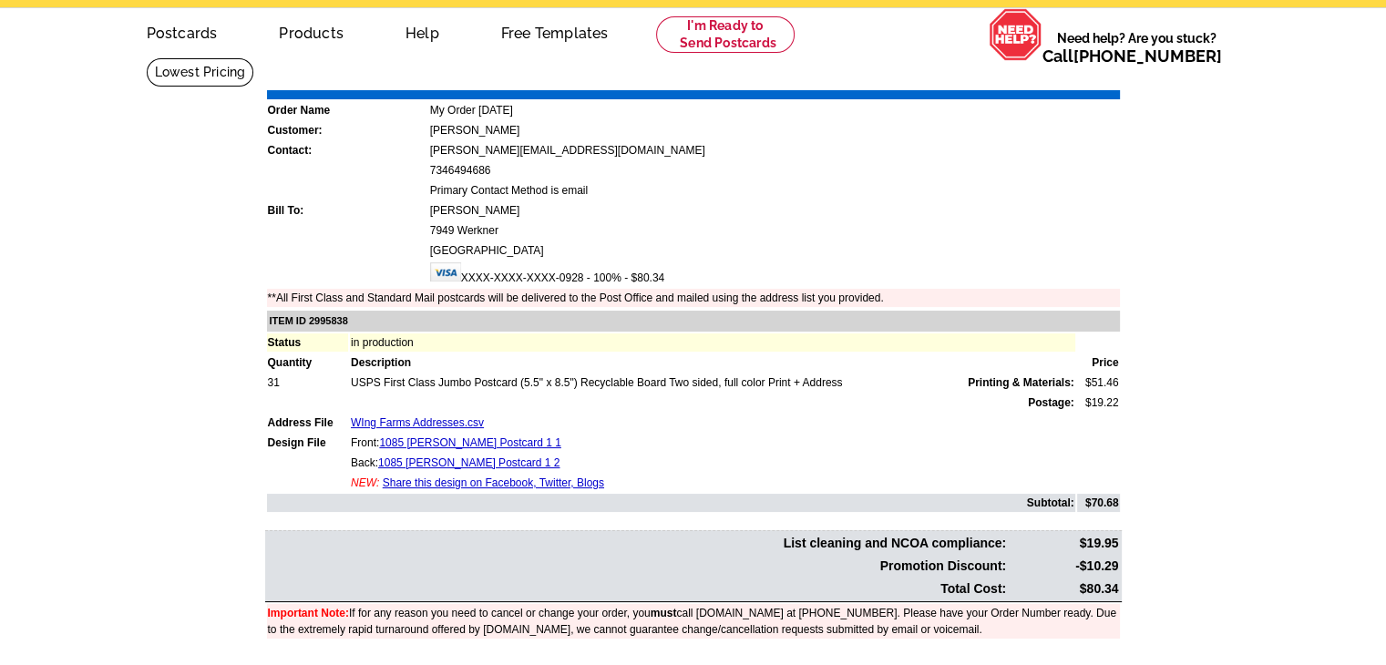
scroll to position [91, 0]
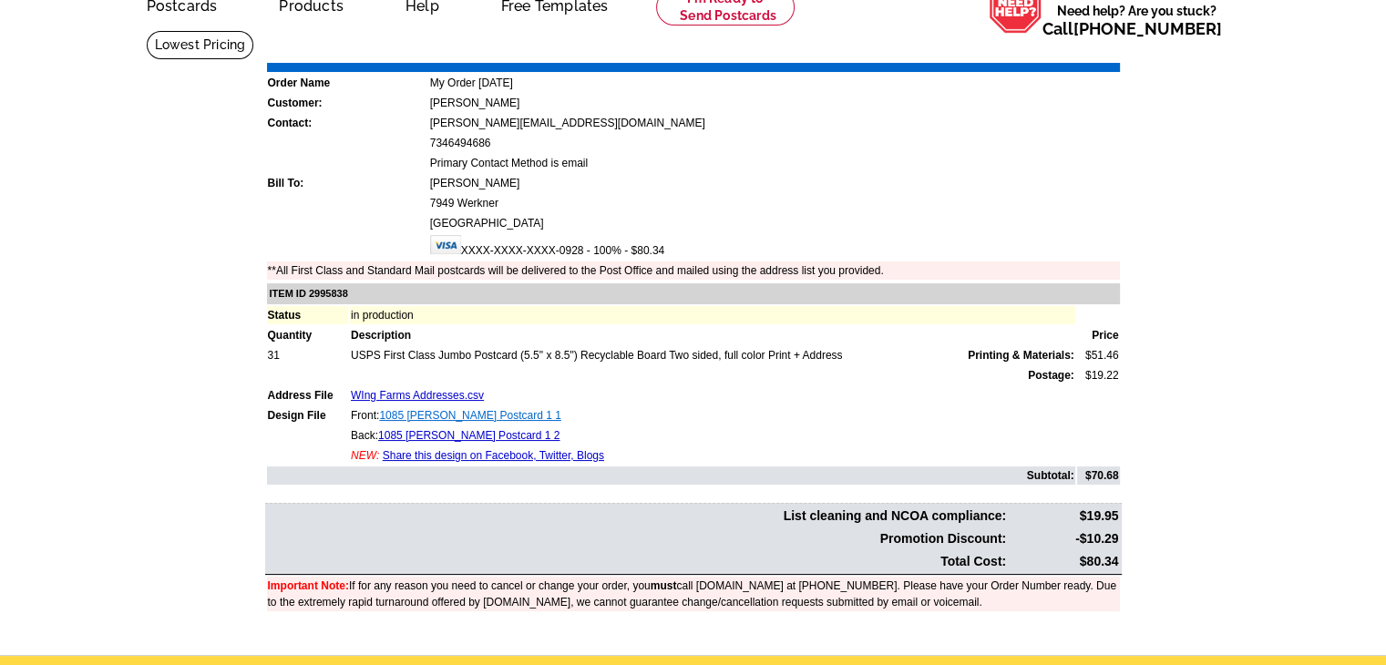
click at [471, 413] on link "1085 [PERSON_NAME] Postcard 1 1" at bounding box center [469, 415] width 181 height 13
click at [481, 429] on link "1085 [PERSON_NAME] Postcard 1 2" at bounding box center [468, 435] width 181 height 13
